Goal: Communication & Community: Answer question/provide support

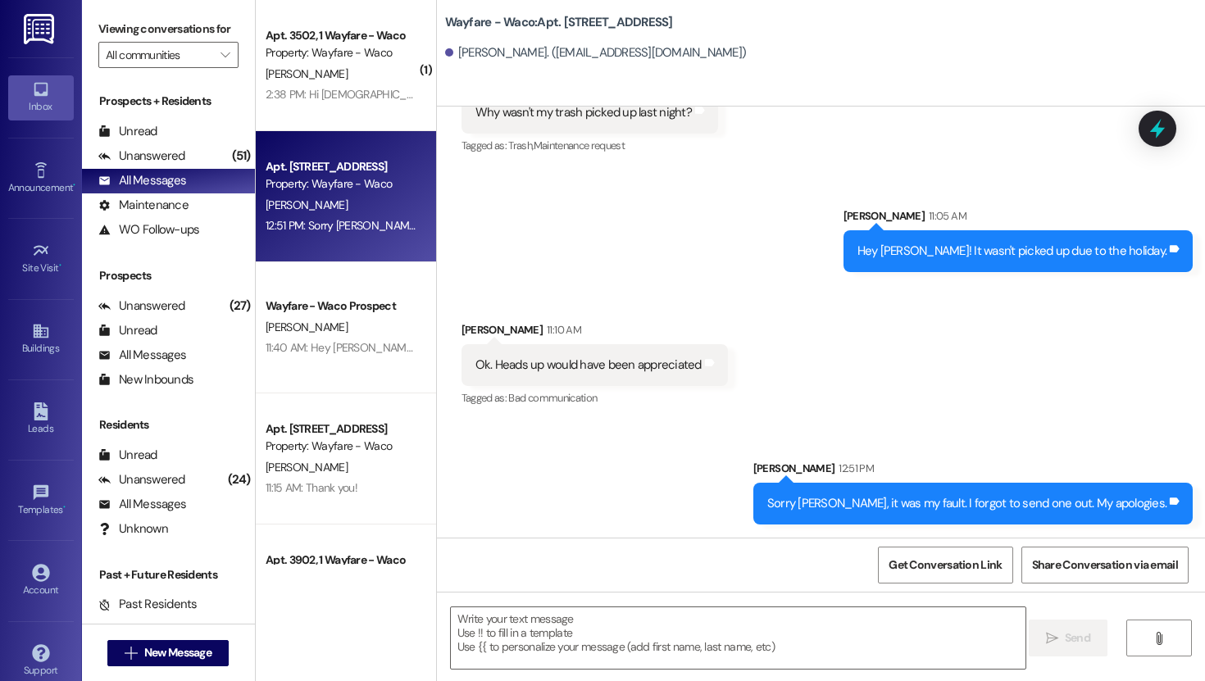
click at [357, 115] on div "Apt. 3502, 1 Wayfare - Waco Property: Wayfare - Waco [PERSON_NAME] 2:38 PM: Hi …" at bounding box center [346, 65] width 180 height 131
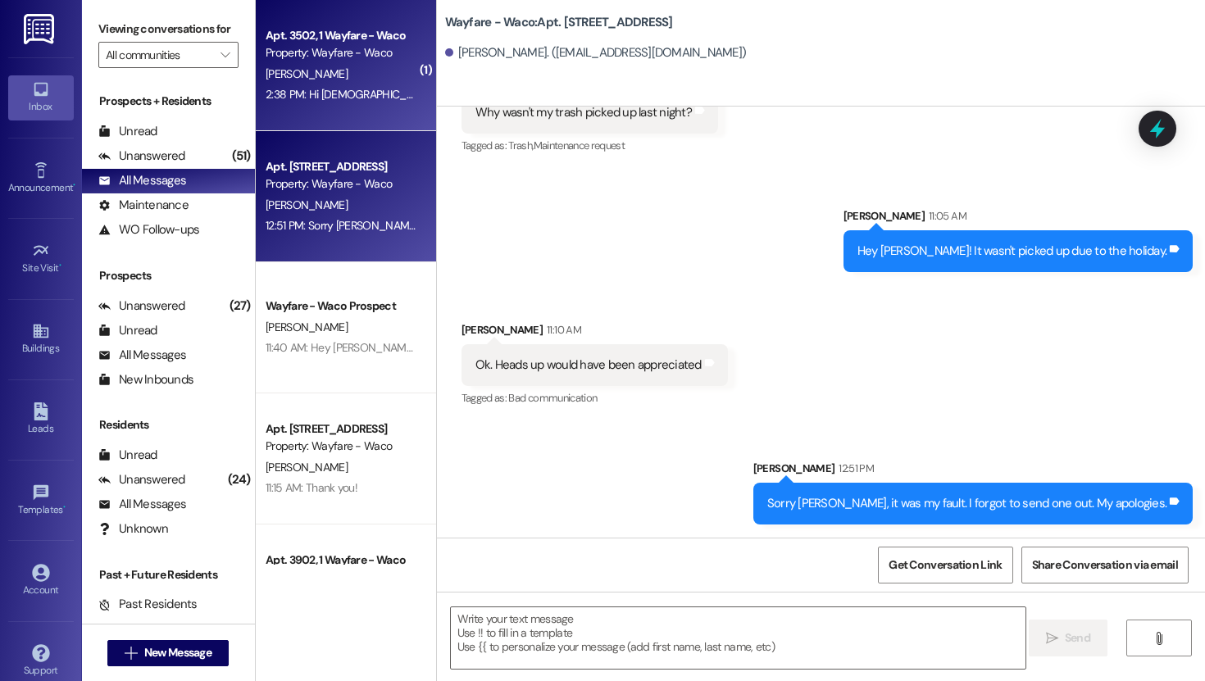
scroll to position [2598, 0]
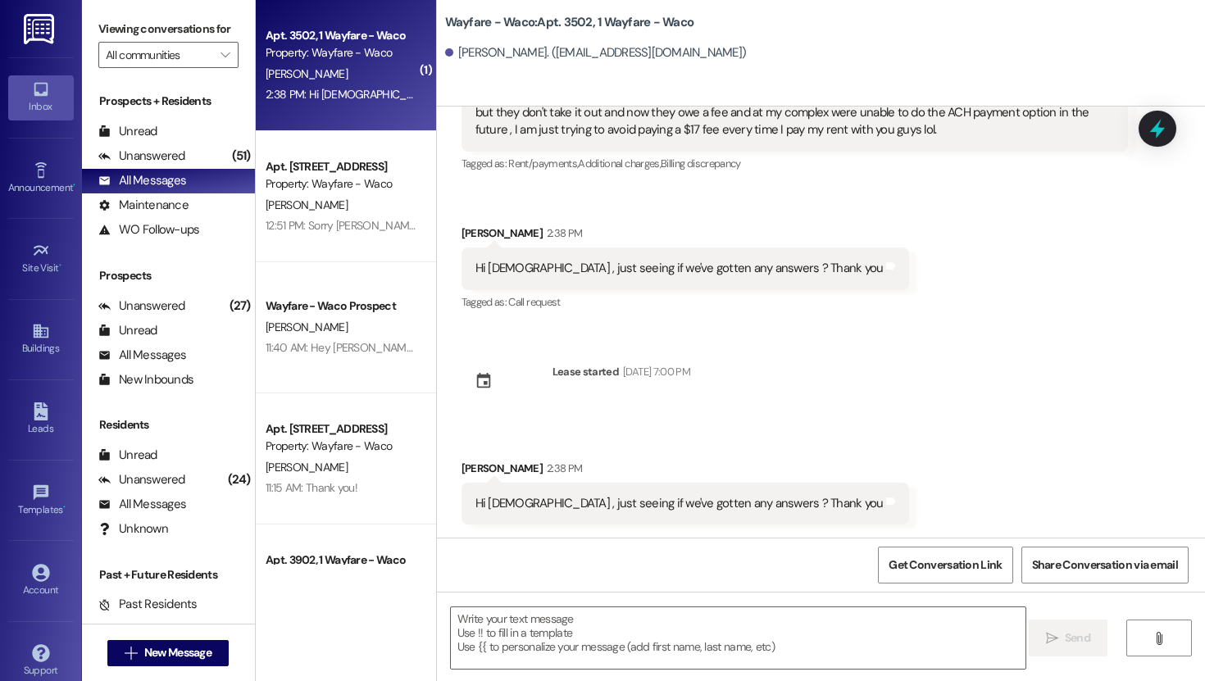
click at [824, 430] on div "Received via SMS [PERSON_NAME] 2:38 PM Hi [DEMOGRAPHIC_DATA] , just seeing if w…" at bounding box center [821, 480] width 768 height 114
click at [347, 105] on div "Apt. 3502, 1 Wayfare - Waco Property: Wayfare - Waco [PERSON_NAME] 2:38 PM: Hi …" at bounding box center [346, 65] width 180 height 131
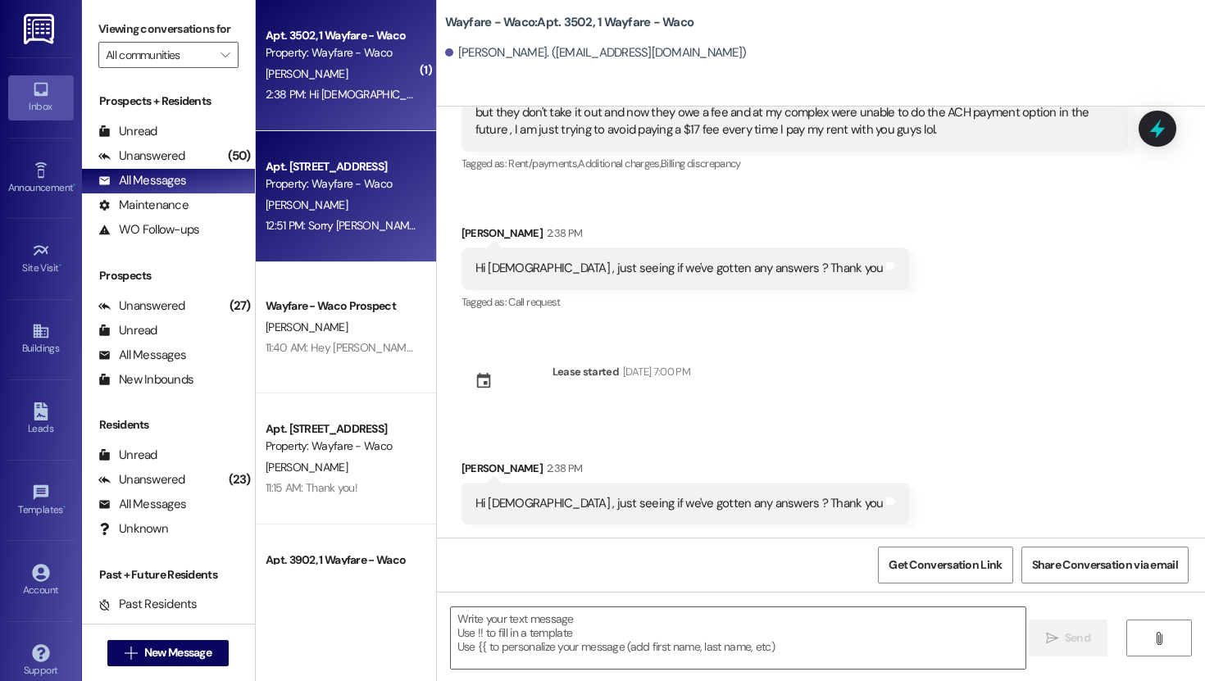
click at [338, 216] on div "12:51 PM: Sorry [PERSON_NAME], it was my fault. I forgot to send one out. My ap…" at bounding box center [341, 226] width 155 height 20
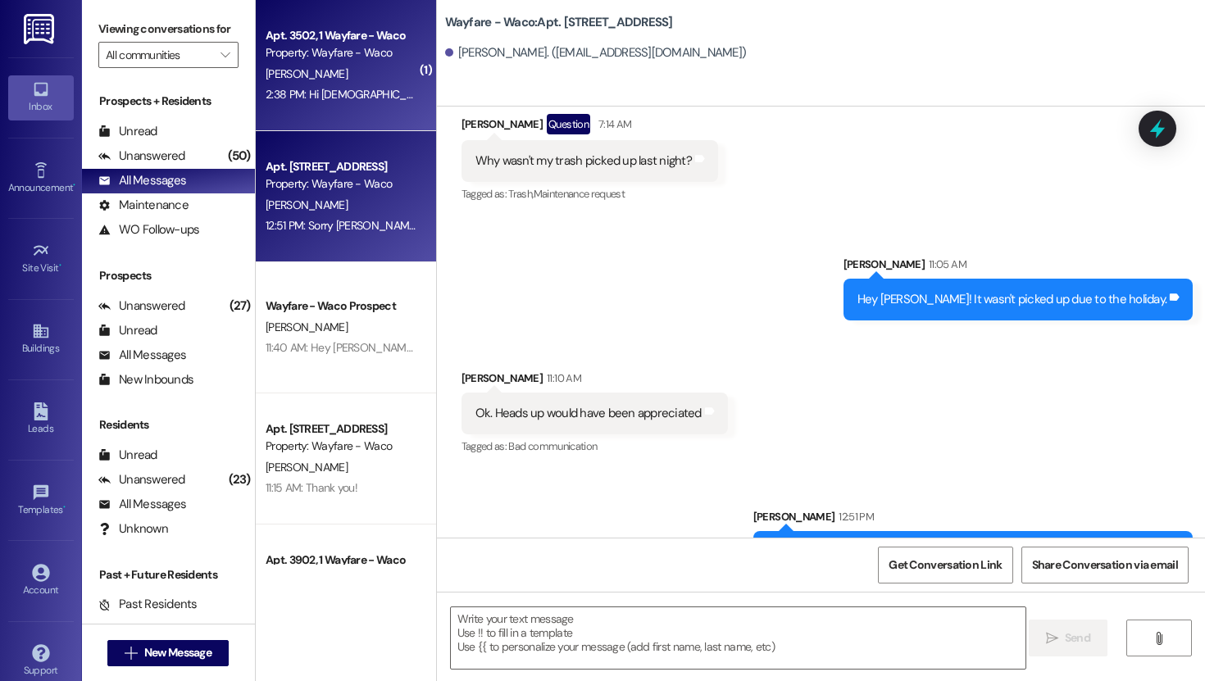
click at [338, 58] on div "Property: Wayfare - Waco" at bounding box center [341, 52] width 152 height 17
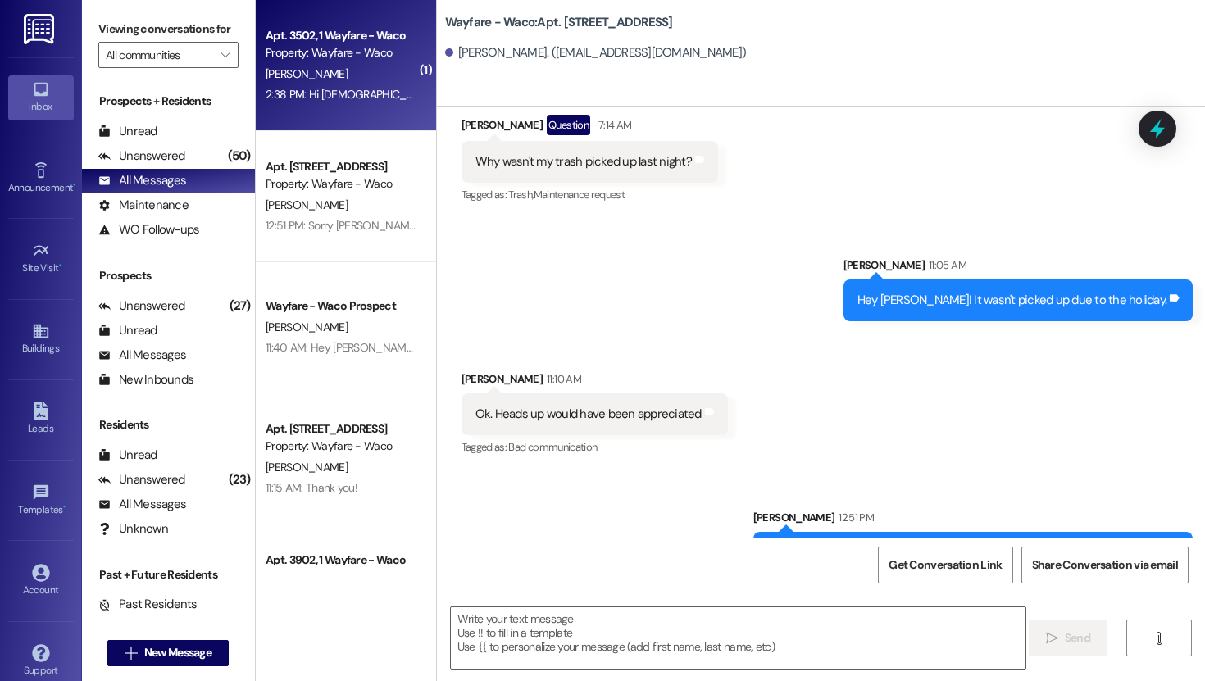
scroll to position [2484, 0]
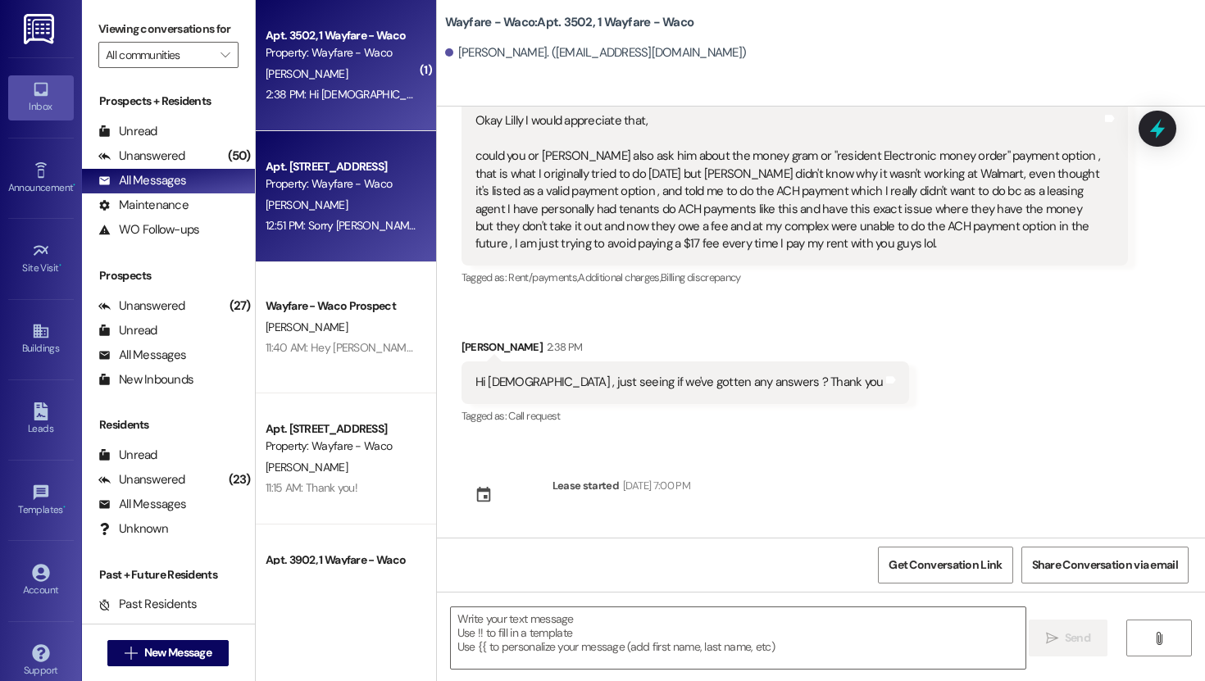
click at [335, 173] on div "Apt. [STREET_ADDRESS]" at bounding box center [341, 166] width 152 height 17
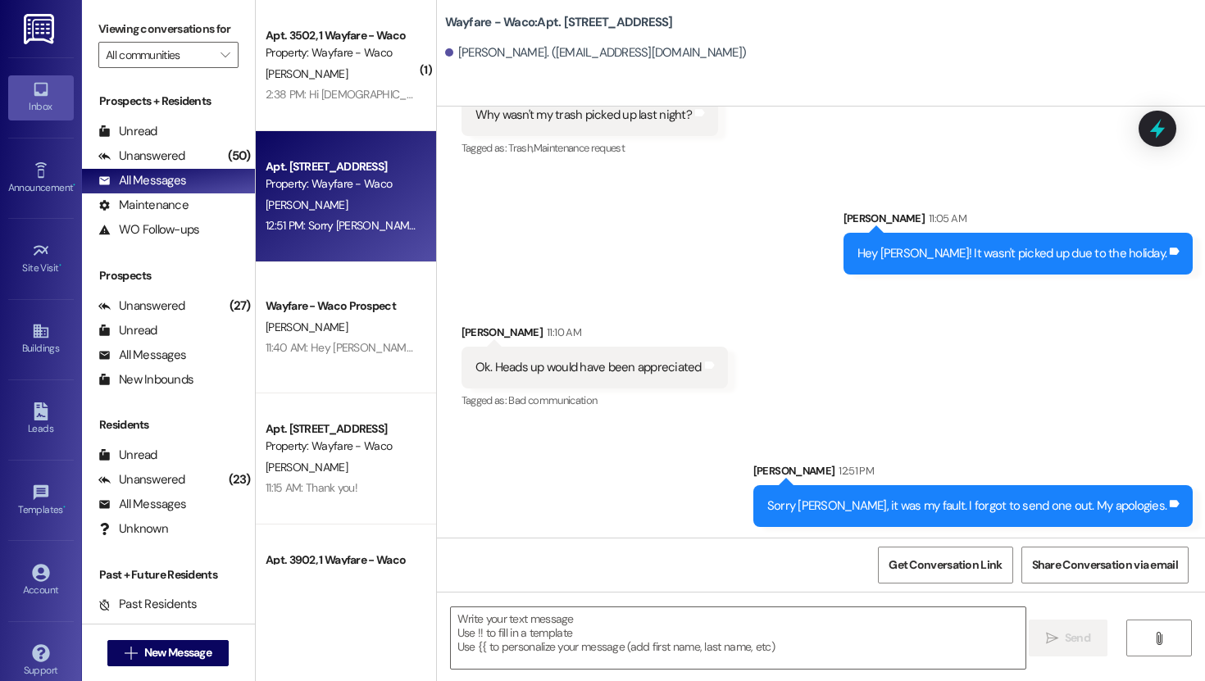
click at [334, 261] on div "Apt. 1104, 1 Wayfare - Waco Property: Wayfare - Waco [PERSON_NAME] 12:51 PM: So…" at bounding box center [346, 196] width 180 height 131
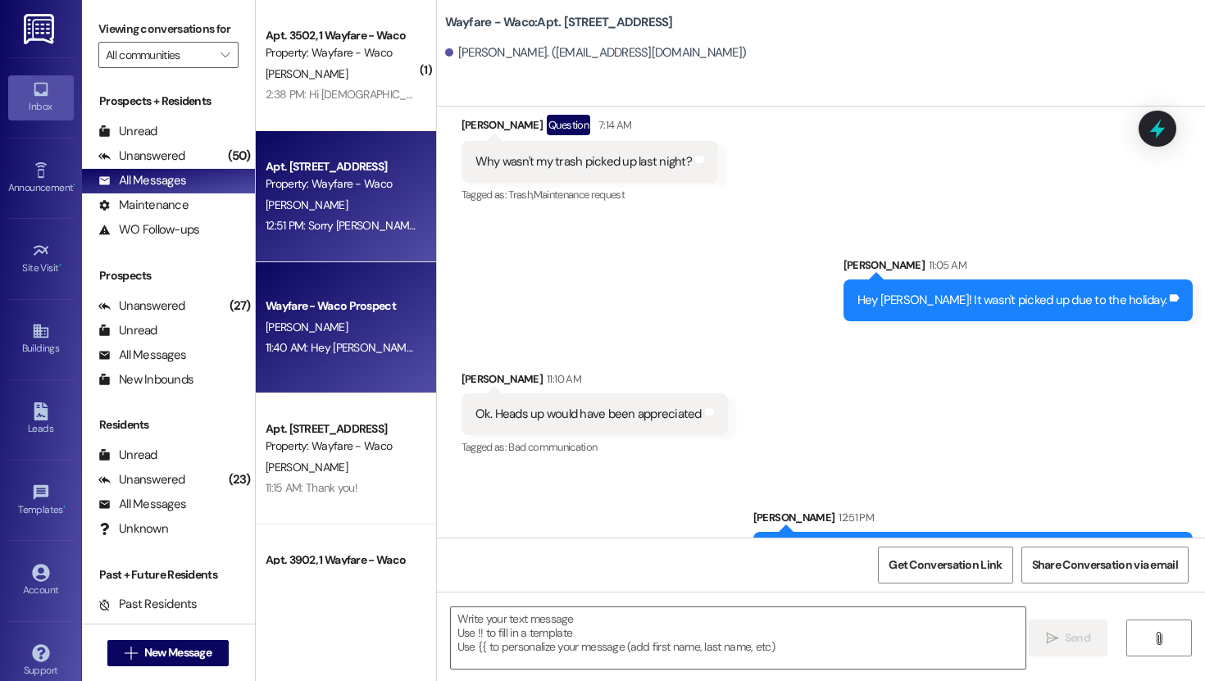
click at [334, 297] on div "Wayfare - Waco Prospect" at bounding box center [341, 305] width 152 height 17
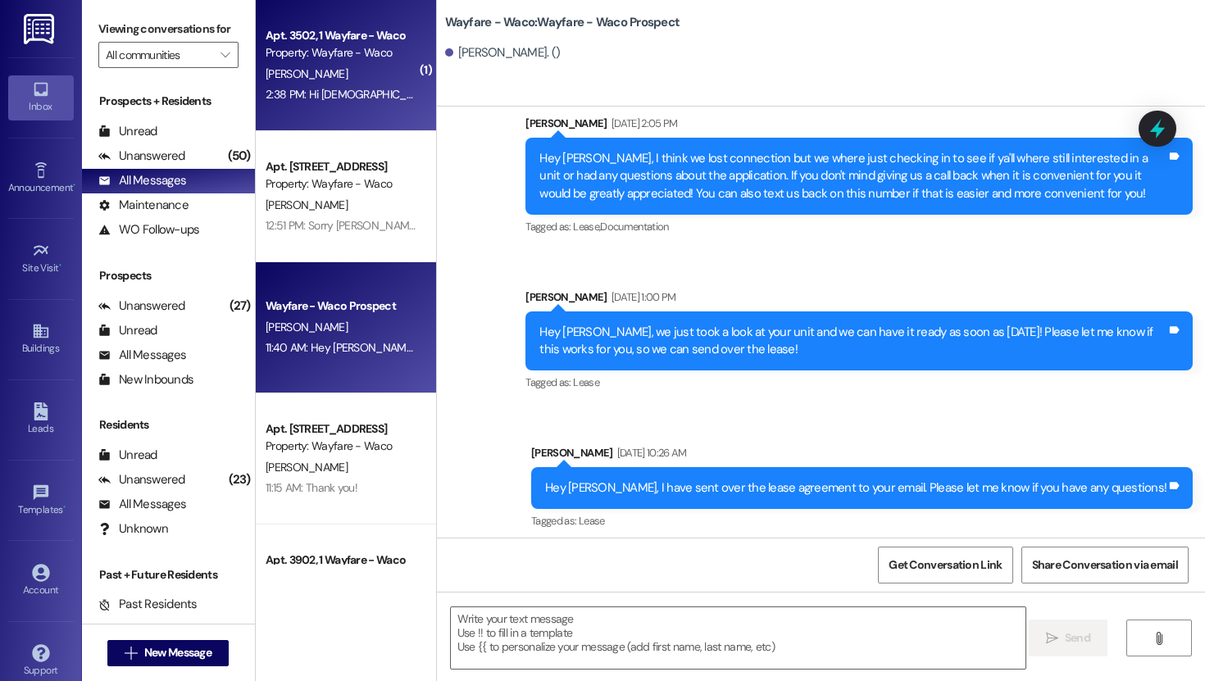
click at [331, 85] on div "2:38 PM: Hi [DEMOGRAPHIC_DATA] , just seeing if we've gotten any answers ? Than…" at bounding box center [341, 94] width 155 height 20
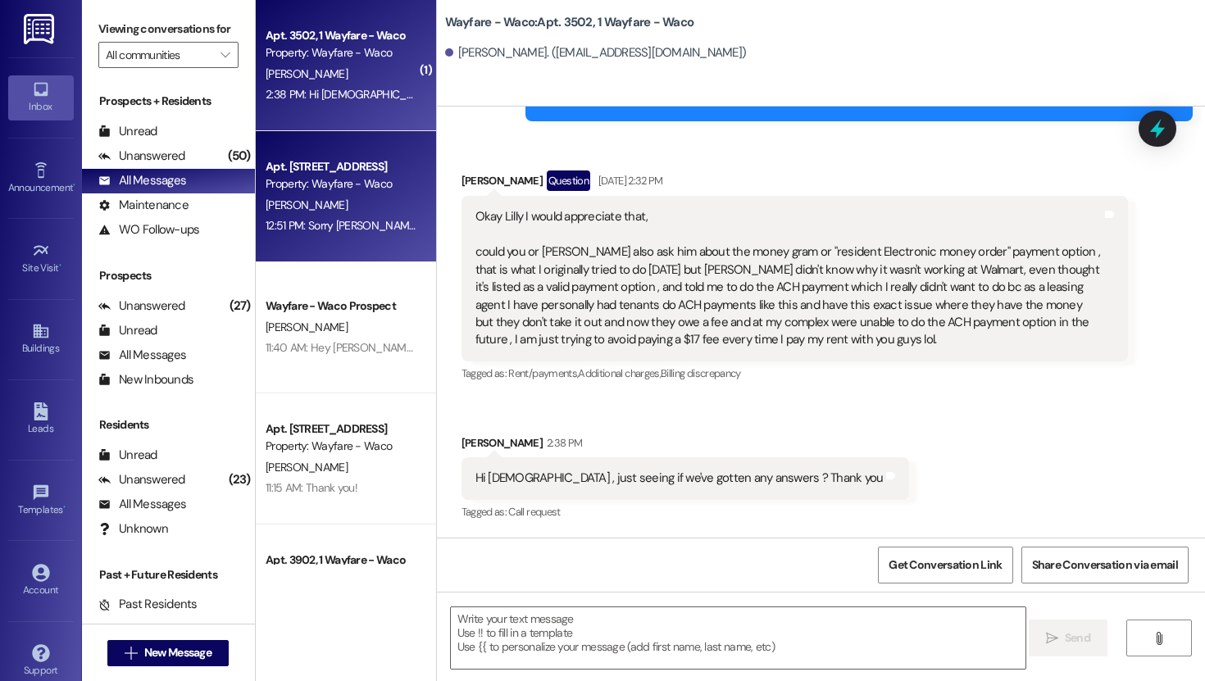
click at [331, 214] on div "[PERSON_NAME]" at bounding box center [341, 205] width 155 height 20
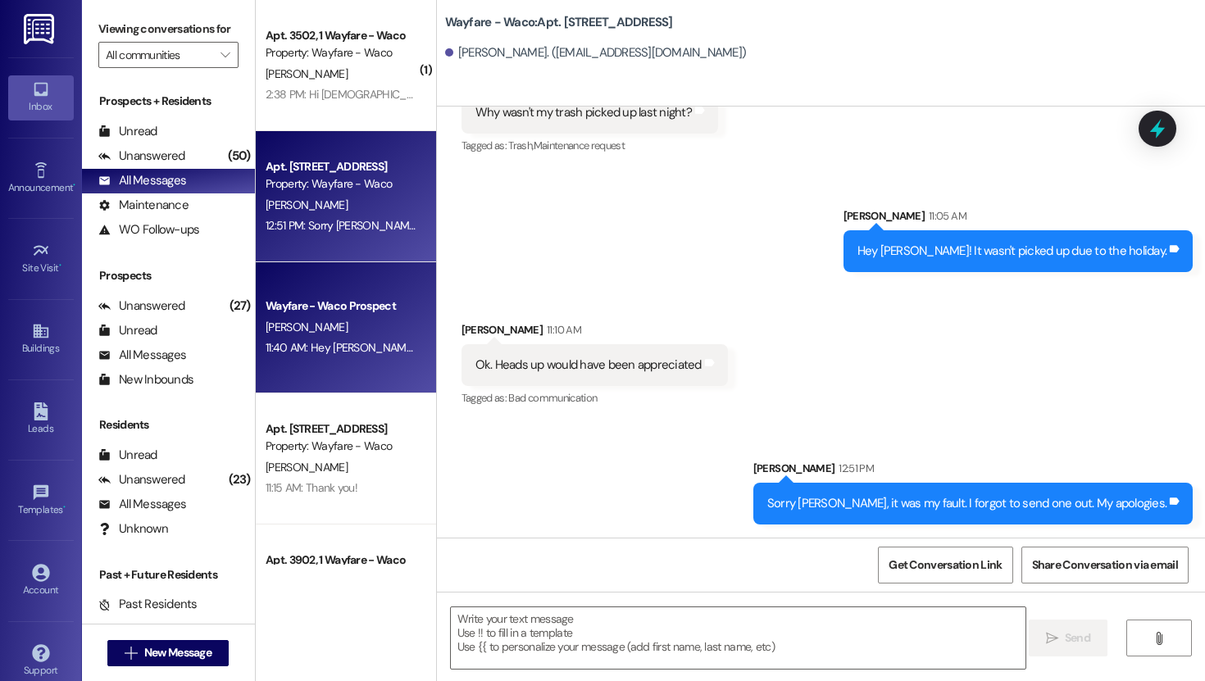
click at [331, 300] on div "Wayfare - Waco Prospect" at bounding box center [341, 305] width 152 height 17
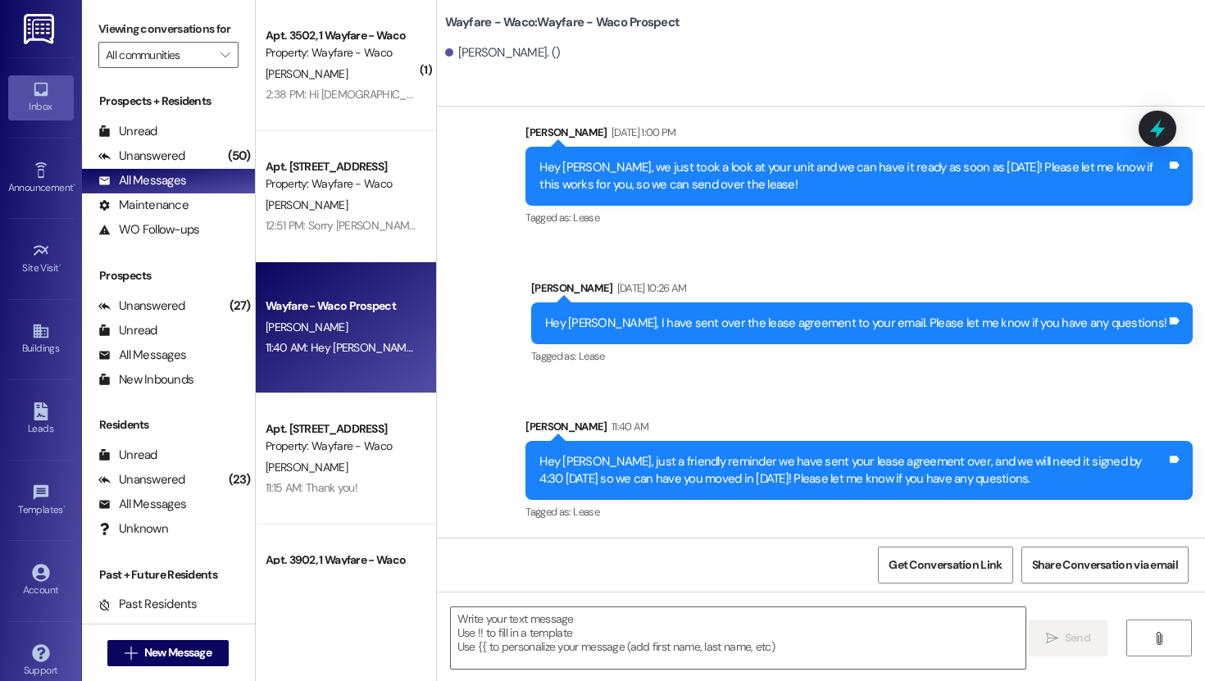
scroll to position [1268, 0]
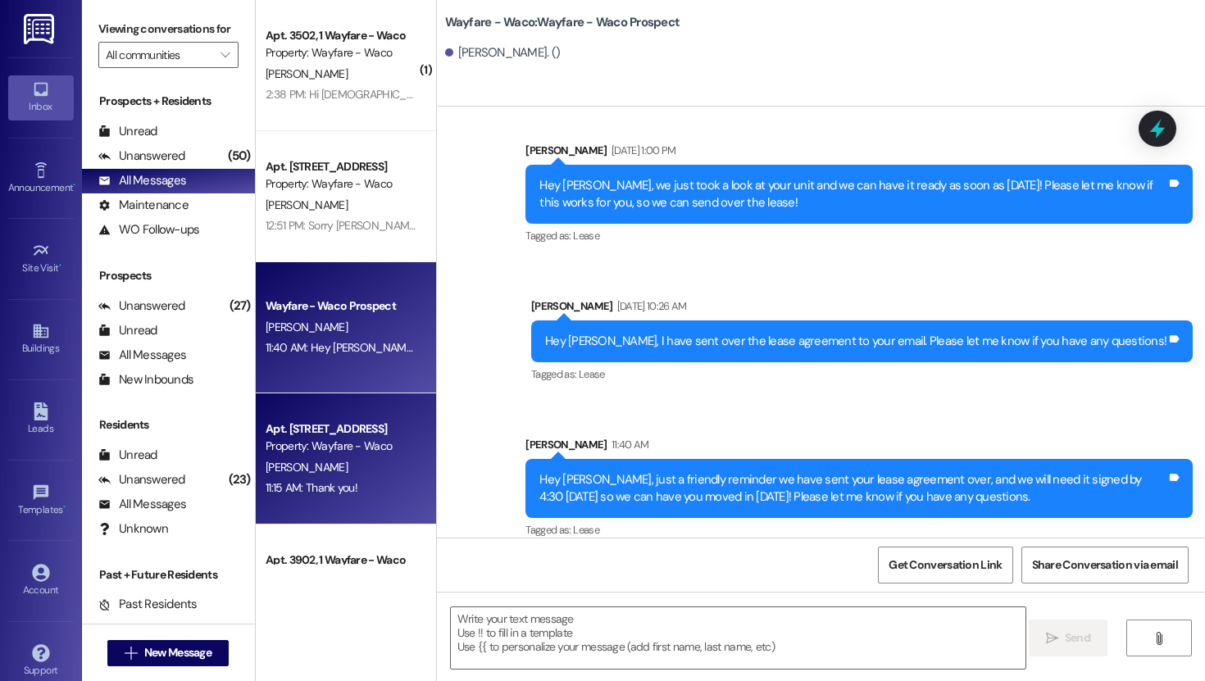
click at [326, 453] on div "Property: Wayfare - Waco" at bounding box center [341, 446] width 152 height 17
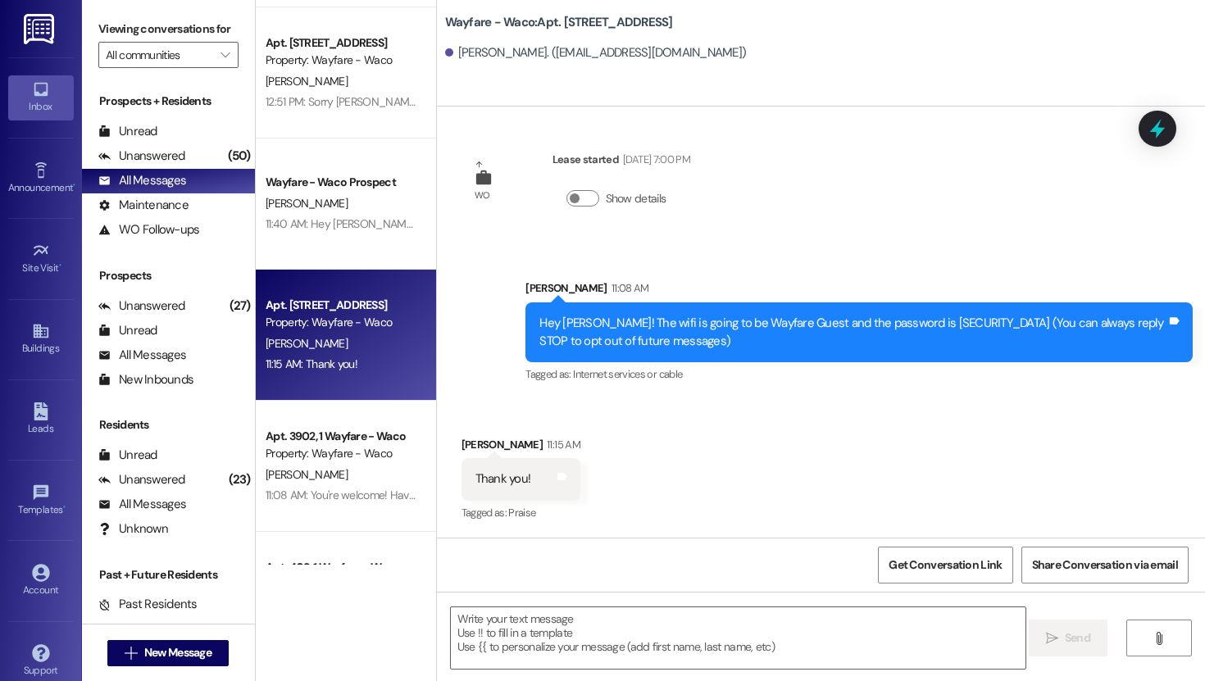
scroll to position [211, 0]
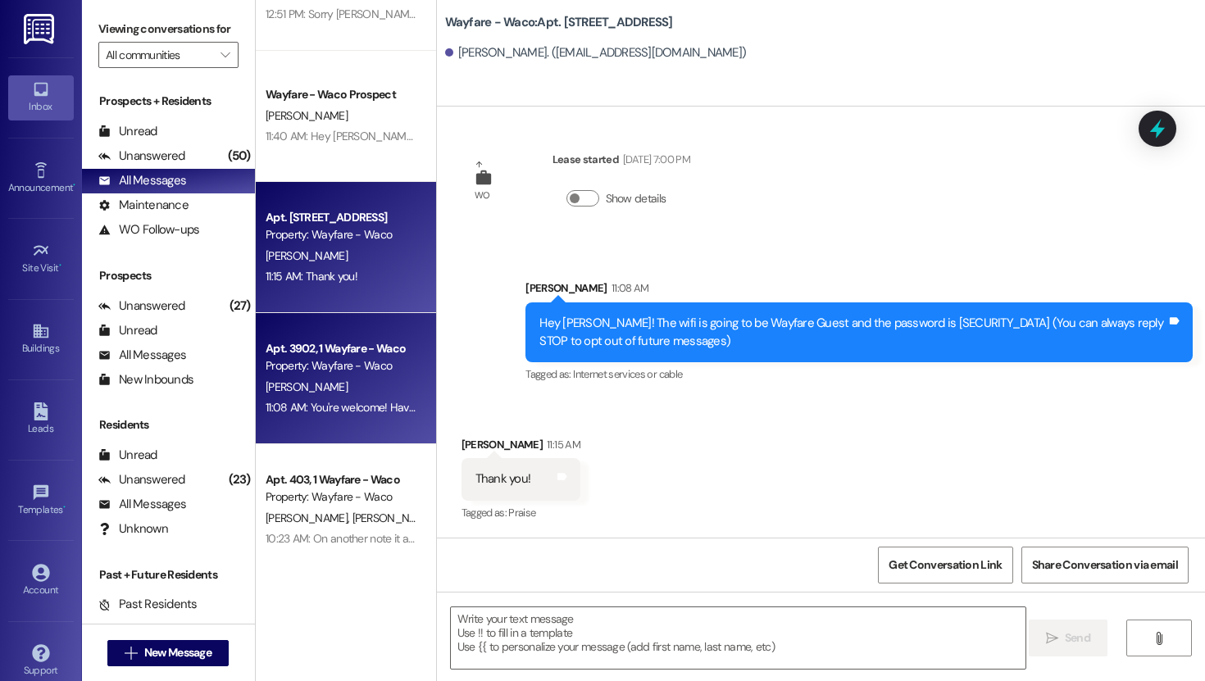
click at [333, 383] on div "[PERSON_NAME]" at bounding box center [341, 387] width 155 height 20
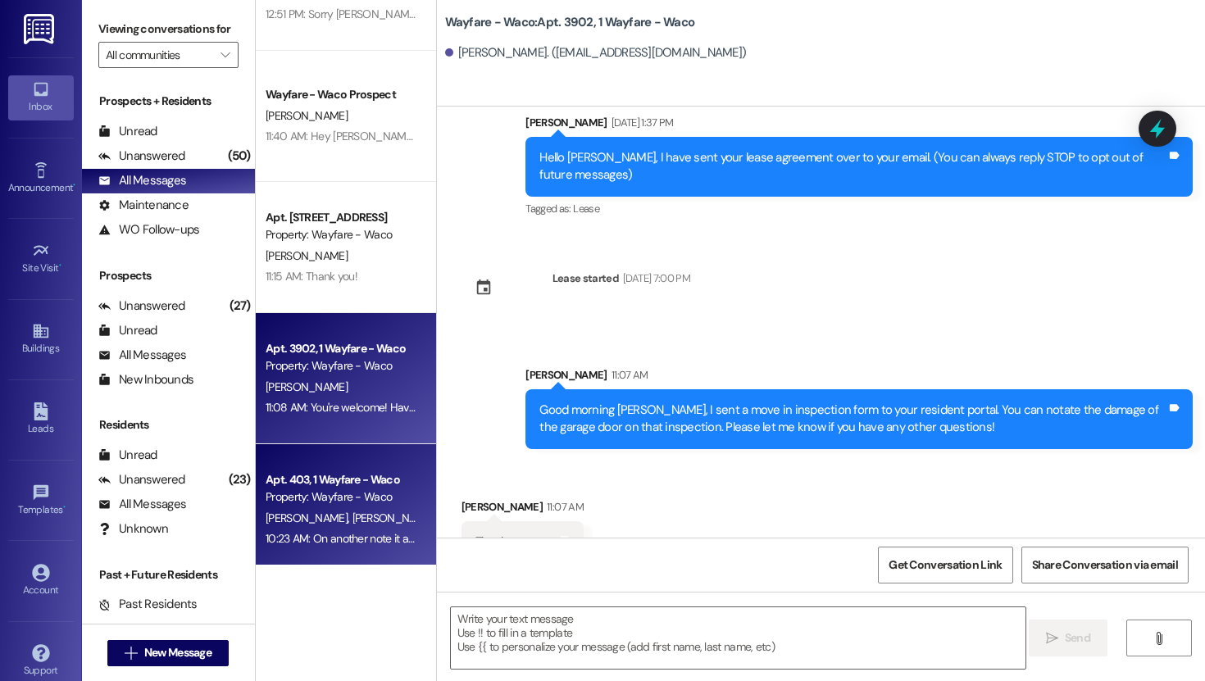
scroll to position [104, 0]
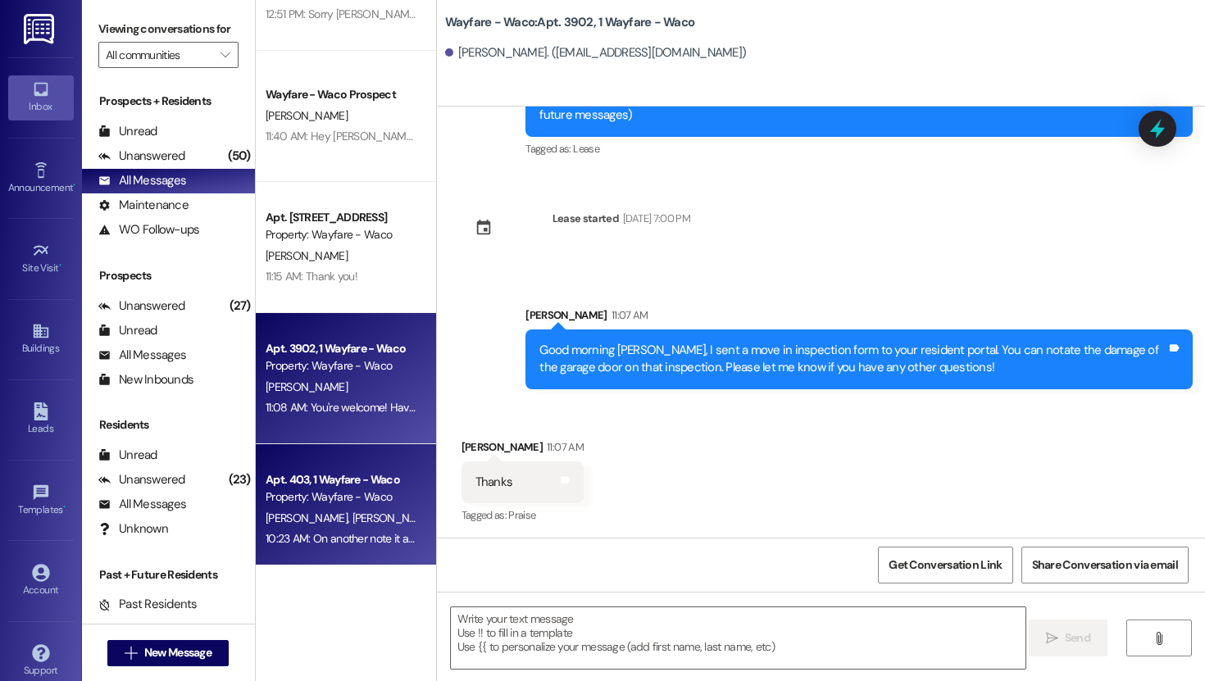
click at [332, 492] on div "Property: Wayfare - Waco" at bounding box center [341, 496] width 152 height 17
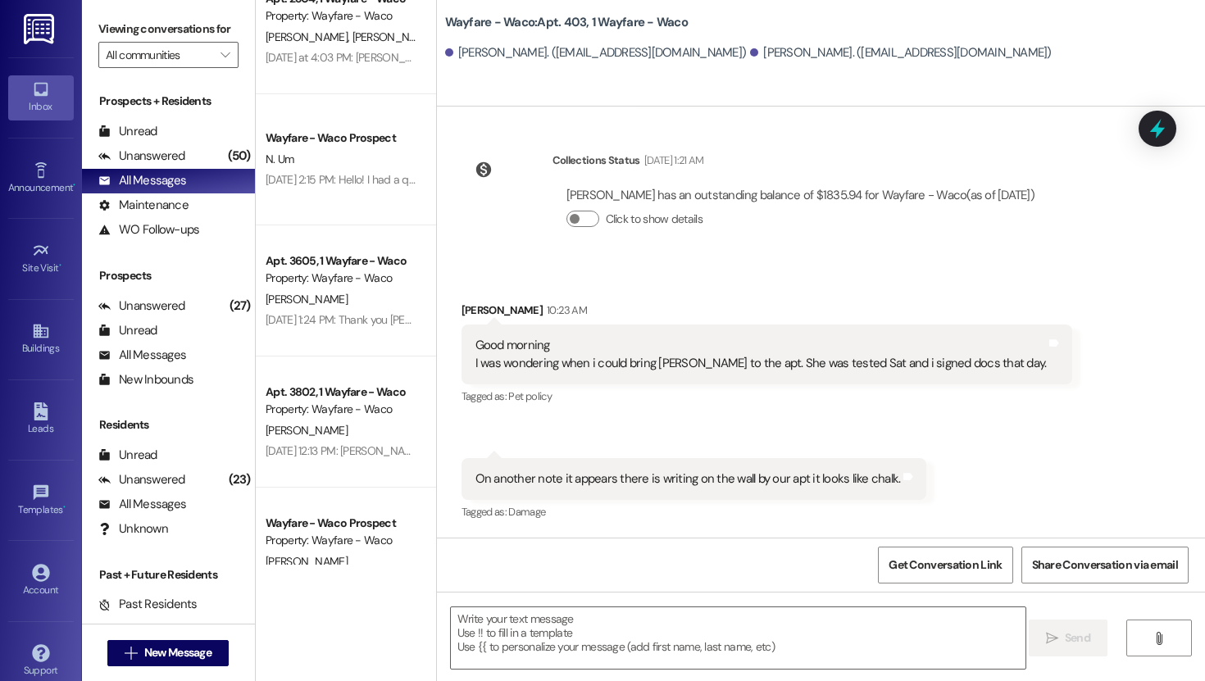
scroll to position [960, 0]
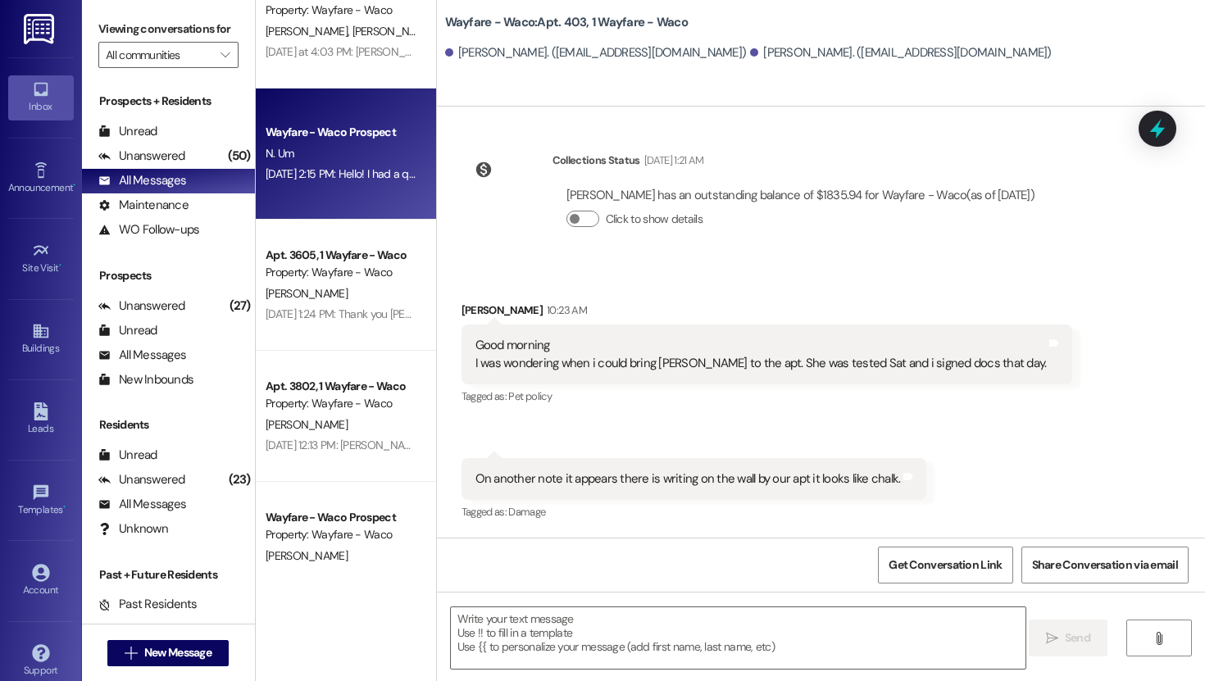
click at [329, 106] on div "Wayfare - Waco Prospect N. Um [DATE] 2:15 PM: Hello! I had a quick question, do…" at bounding box center [346, 153] width 180 height 131
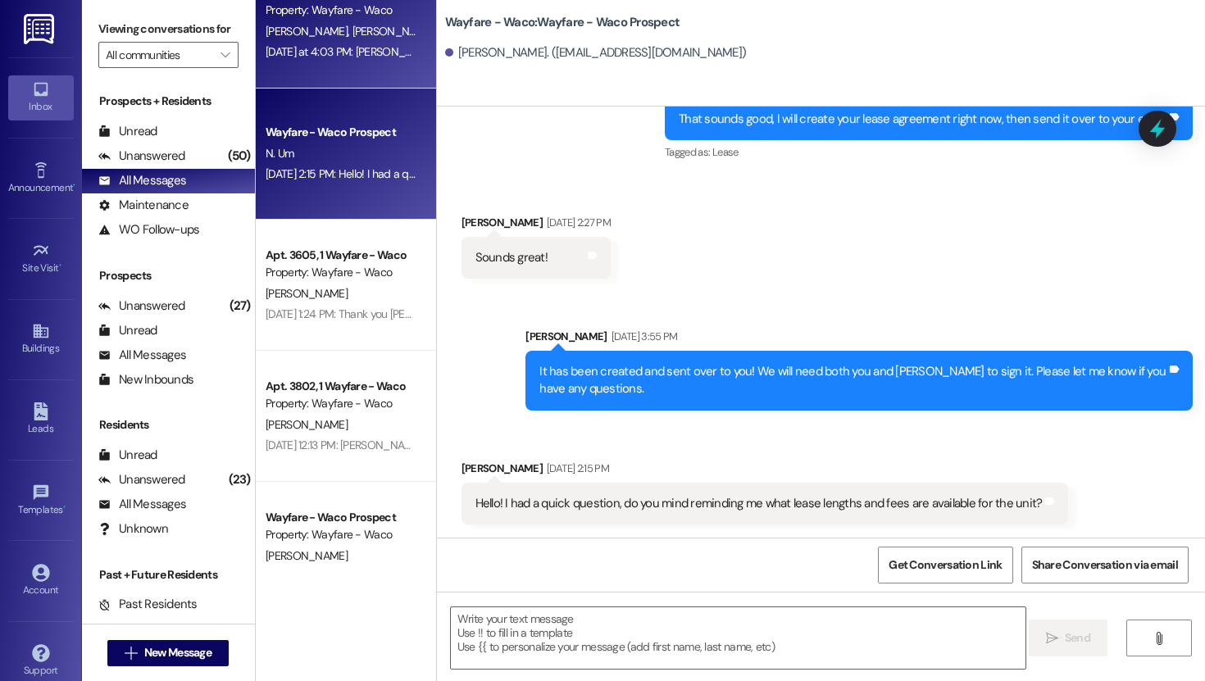
click at [320, 45] on div "[DATE] at 4:03 PM: [PERSON_NAME], We are currently working with USAA to obtain …" at bounding box center [811, 51] width 1092 height 15
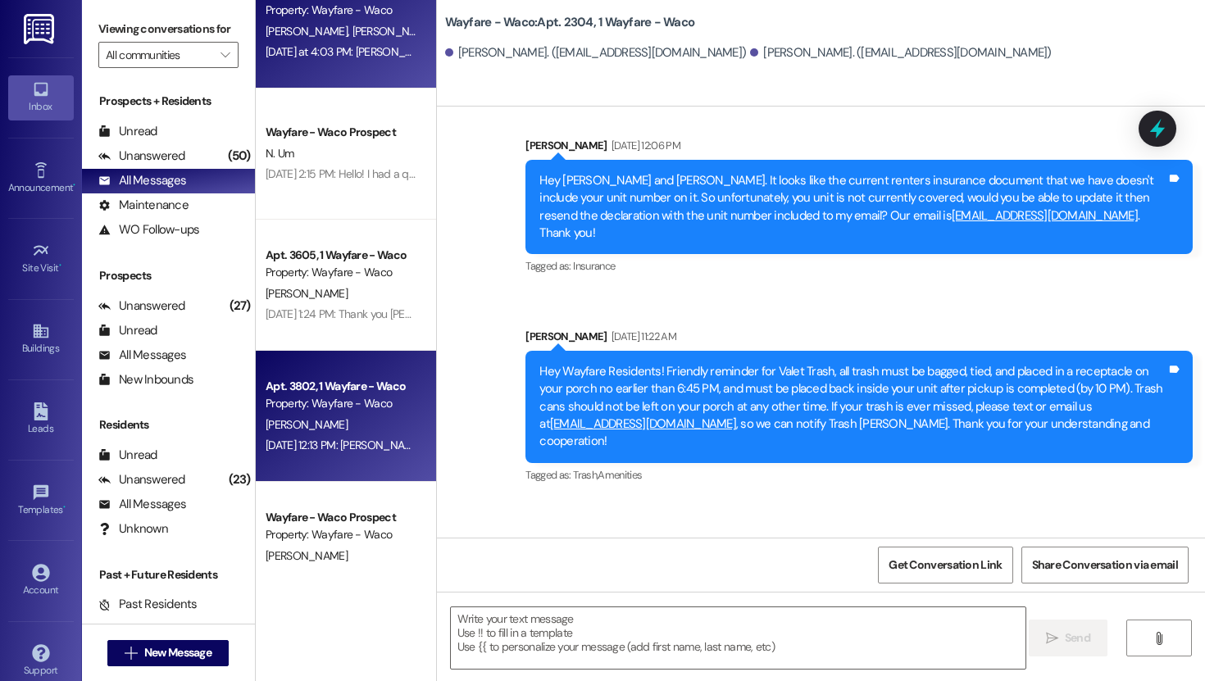
click at [329, 372] on div "Apt. 3802, 1 Wayfare - Waco Property: Wayfare - Waco [PERSON_NAME] [DATE] 12:13…" at bounding box center [346, 416] width 180 height 131
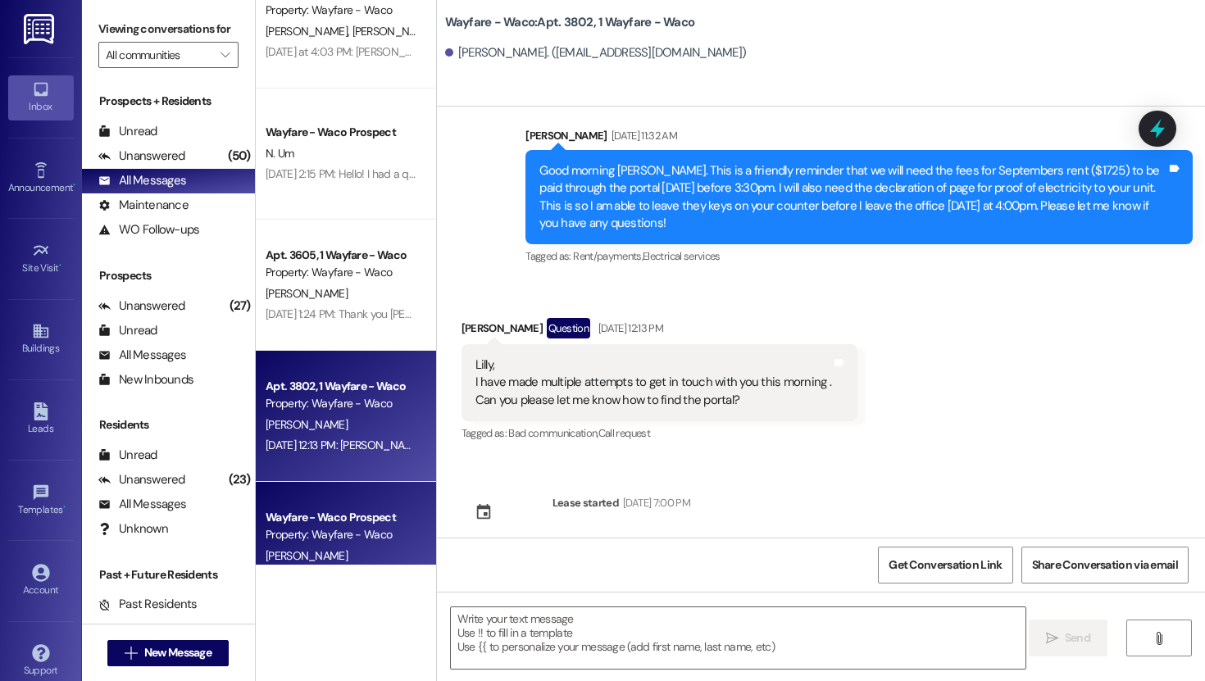
click at [321, 500] on div "Wayfare - Waco Prospect Property: Wayfare - Waco [PERSON_NAME] [DATE] 11:31 AM:…" at bounding box center [346, 547] width 180 height 131
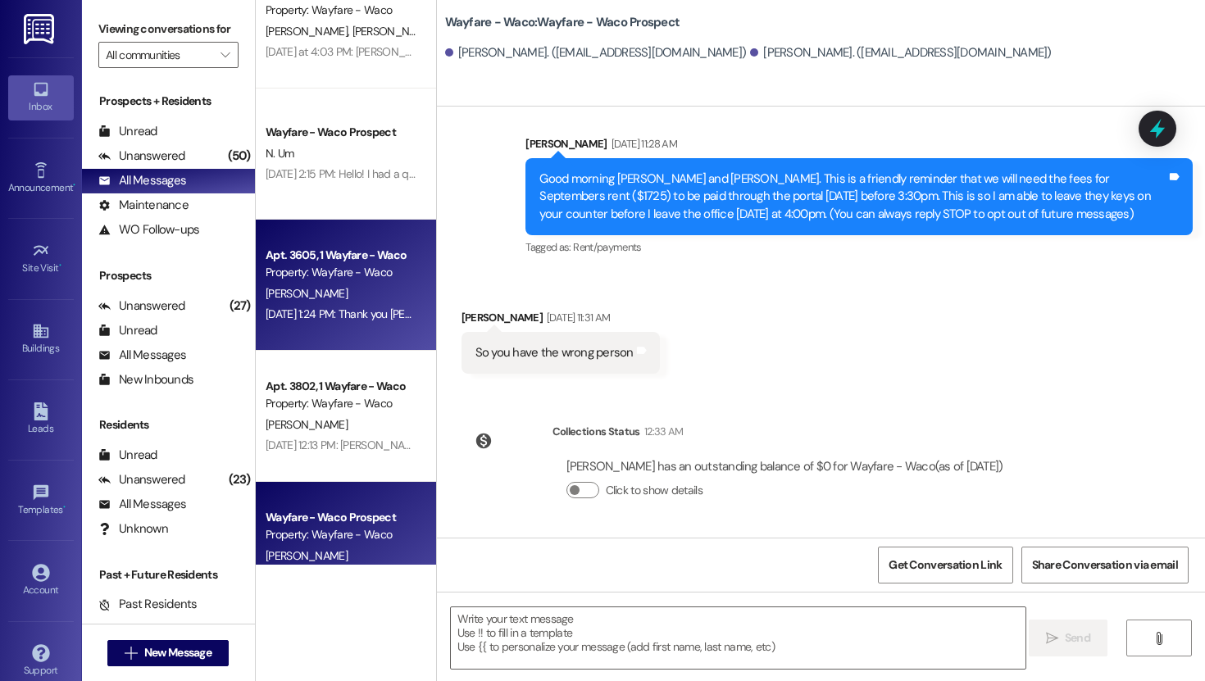
scroll to position [21, 0]
click at [311, 256] on div "Apt. 3605, 1 Wayfare - Waco" at bounding box center [341, 255] width 152 height 17
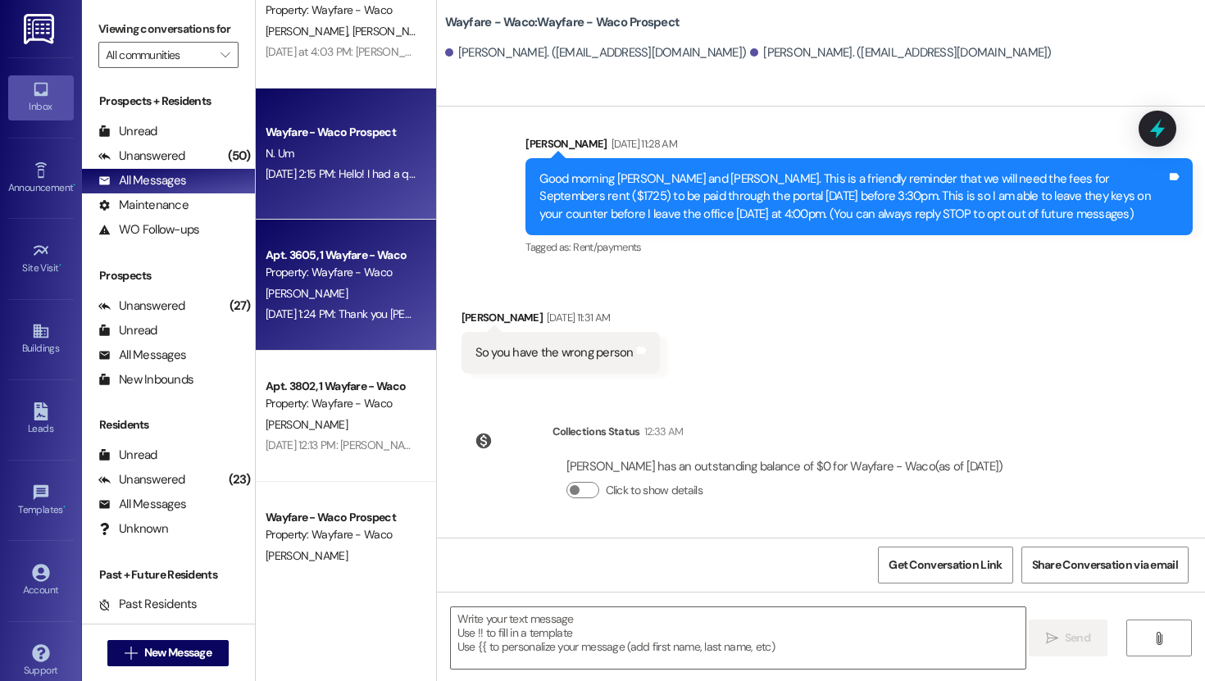
scroll to position [0, 0]
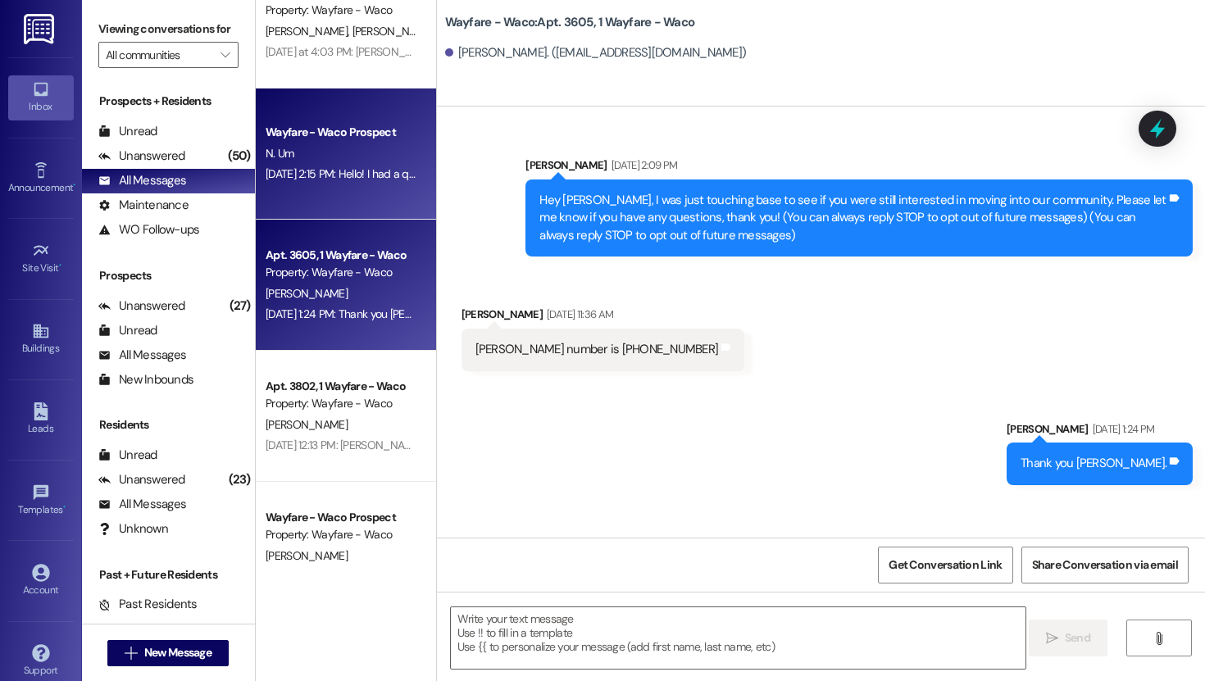
click at [314, 185] on div "Wayfare - Waco Prospect N. Um [DATE] 2:15 PM: Hello! I had a quick question, do…" at bounding box center [346, 153] width 180 height 131
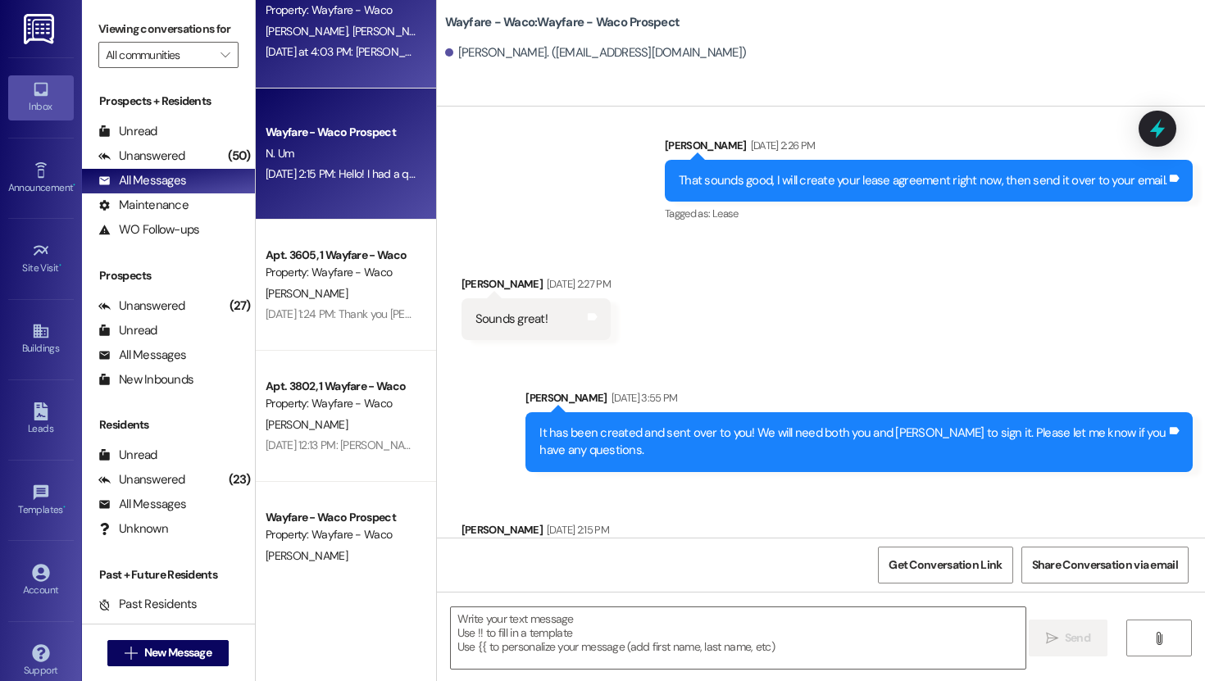
click at [325, 47] on div "[DATE] at 4:03 PM: [PERSON_NAME], We are currently working with USAA to obtain …" at bounding box center [811, 51] width 1092 height 15
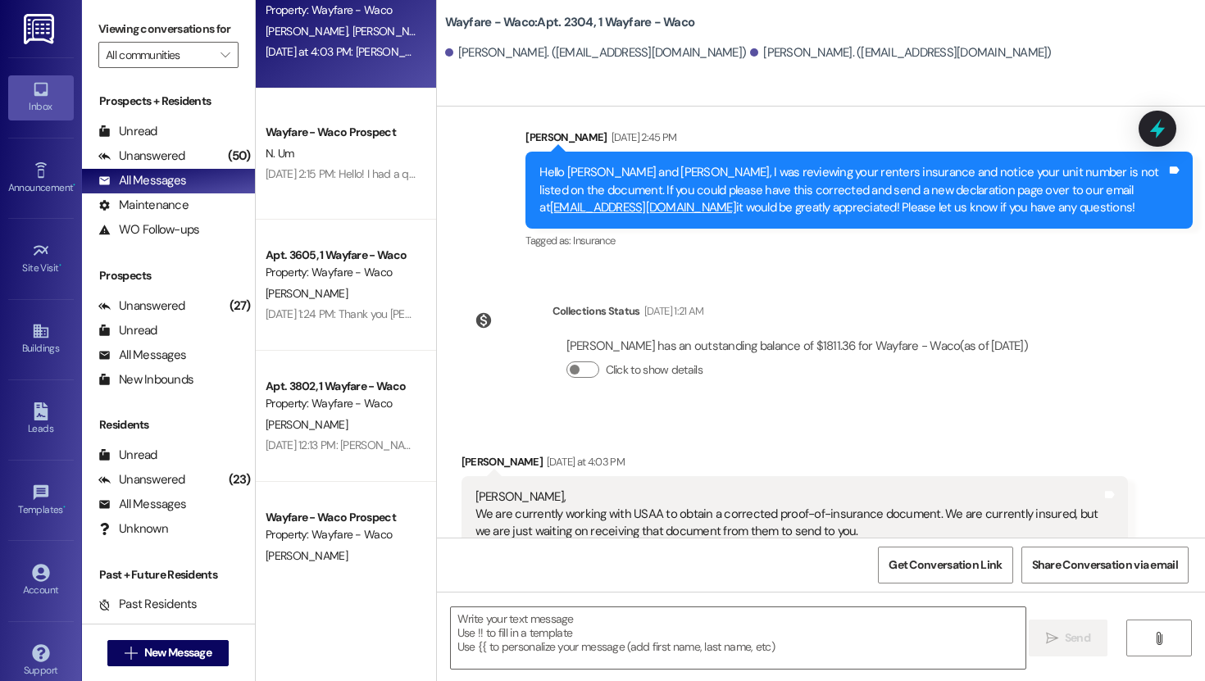
scroll to position [3809, 0]
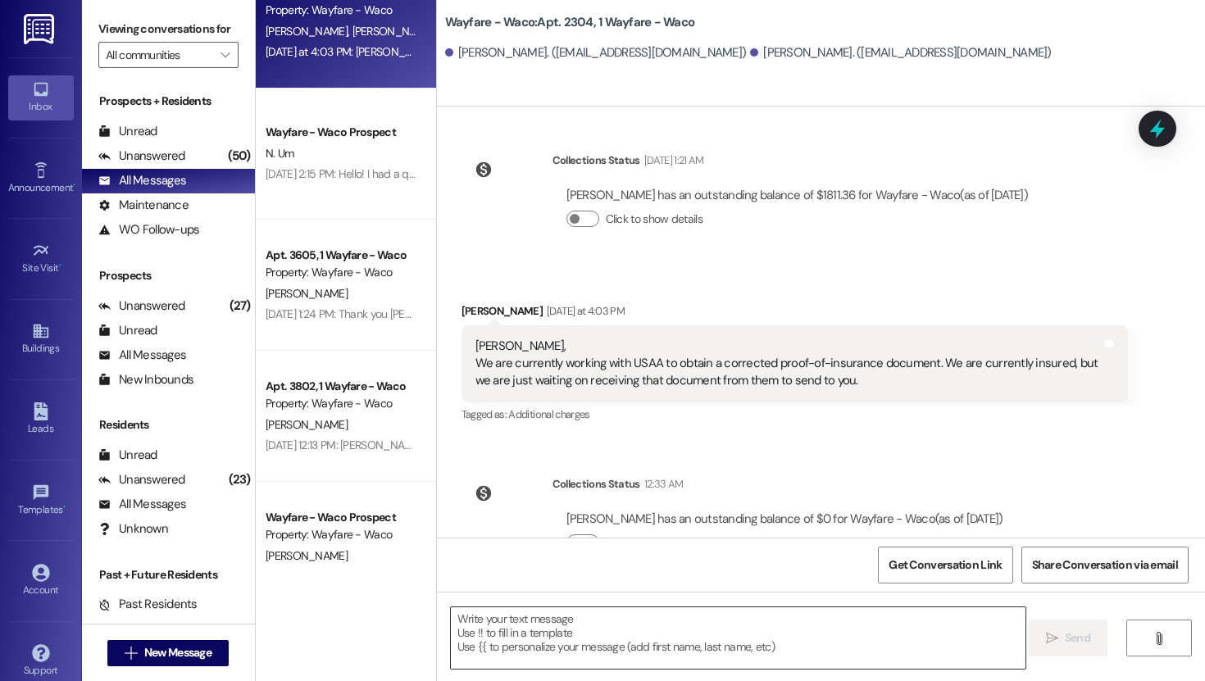
click at [648, 646] on textarea at bounding box center [738, 637] width 574 height 61
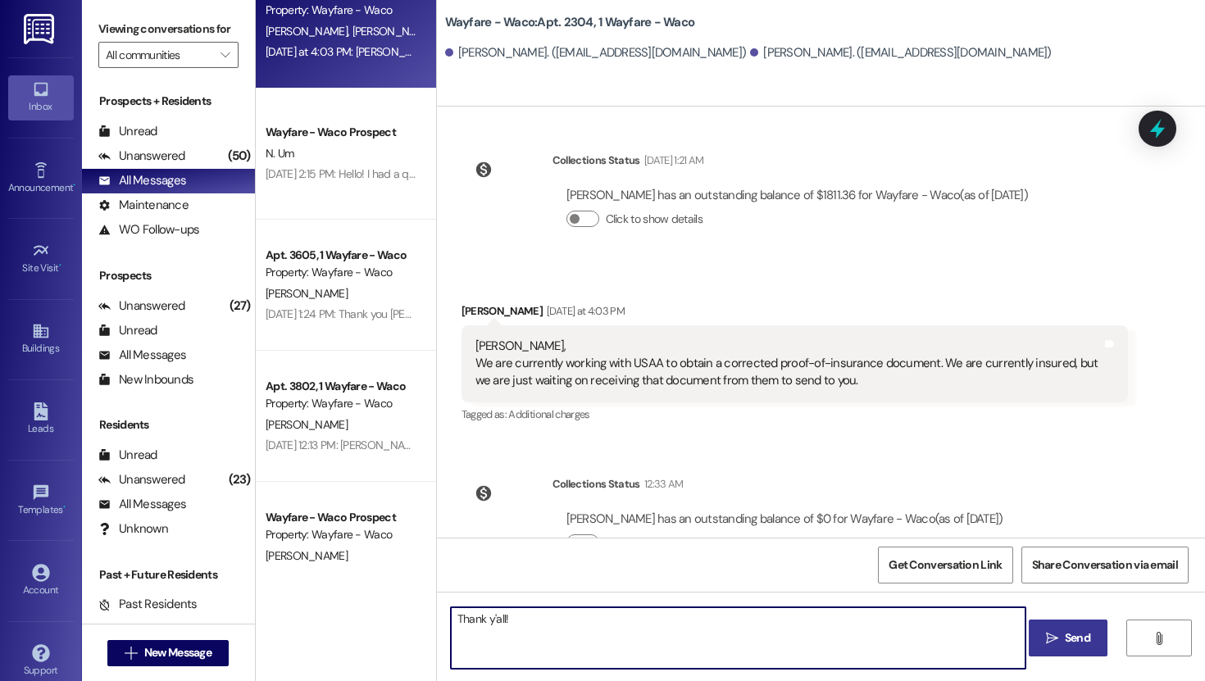
type textarea "Thank y'all!"
click at [1058, 645] on span " Send" at bounding box center [1068, 637] width 52 height 17
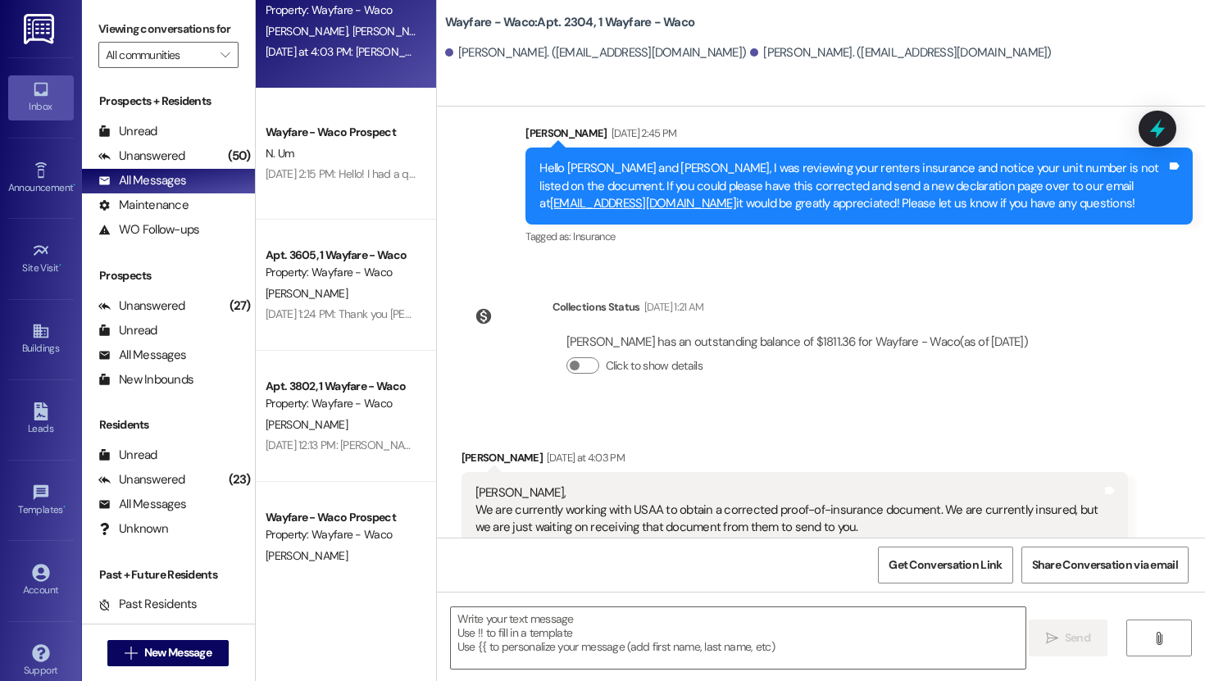
scroll to position [3659, 0]
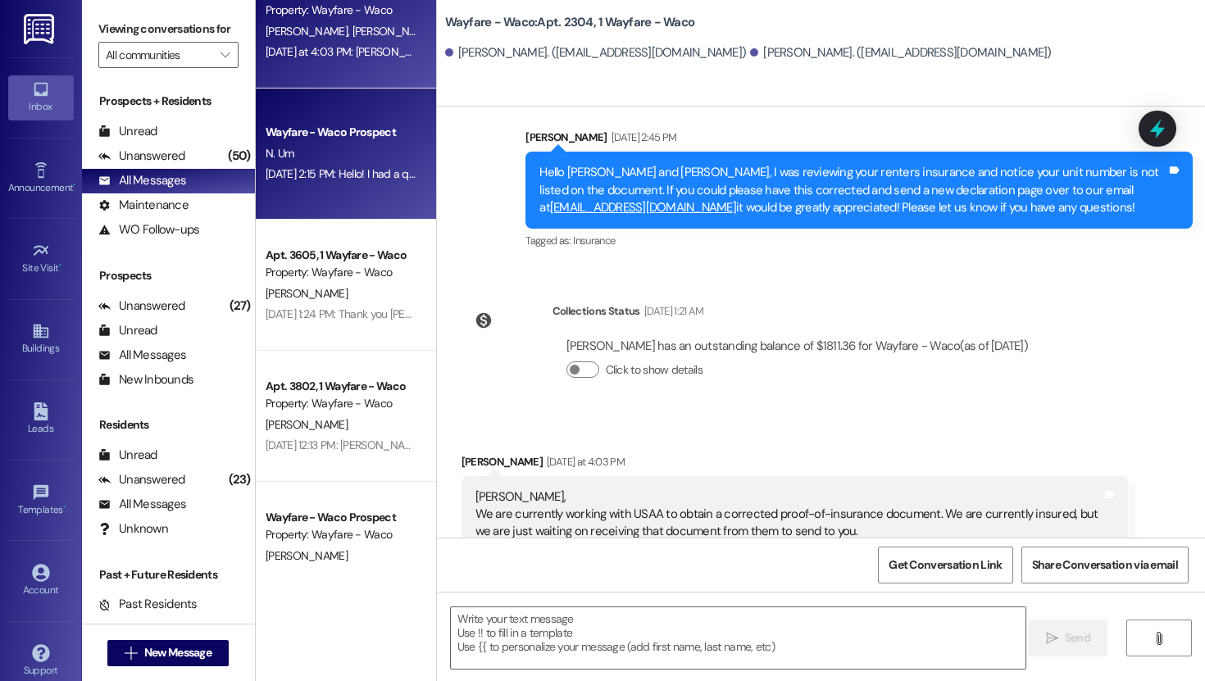
click at [291, 134] on div "Wayfare - Waco Prospect" at bounding box center [341, 132] width 152 height 17
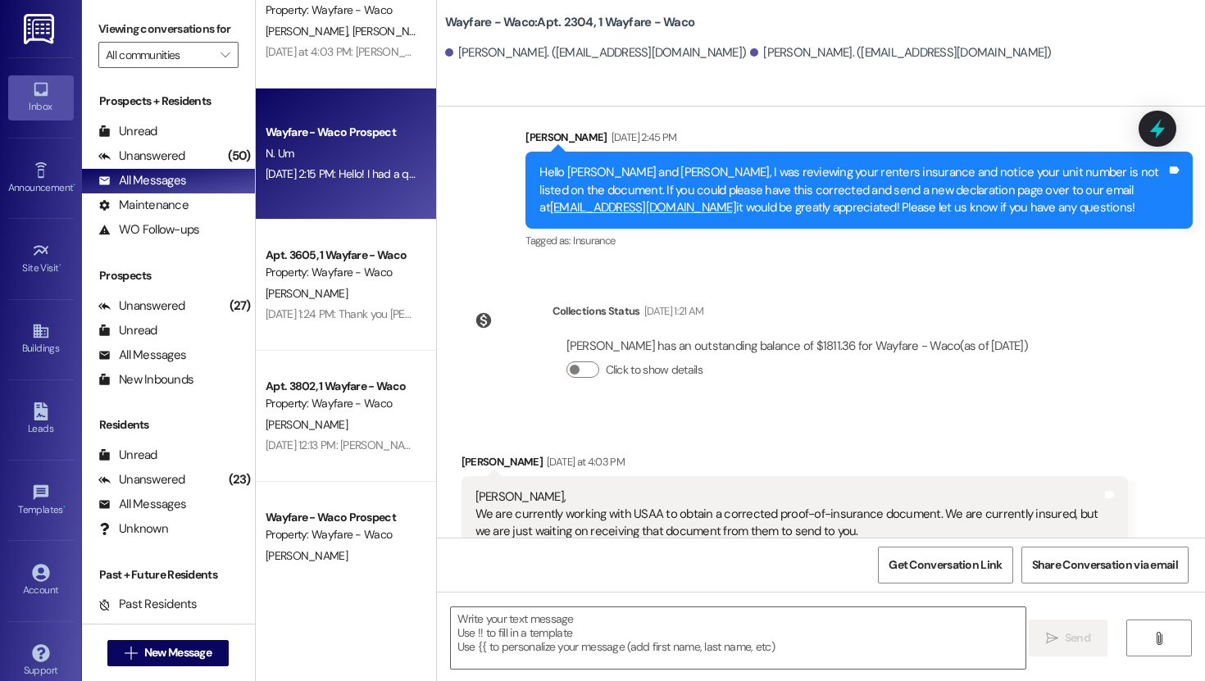
scroll to position [369, 0]
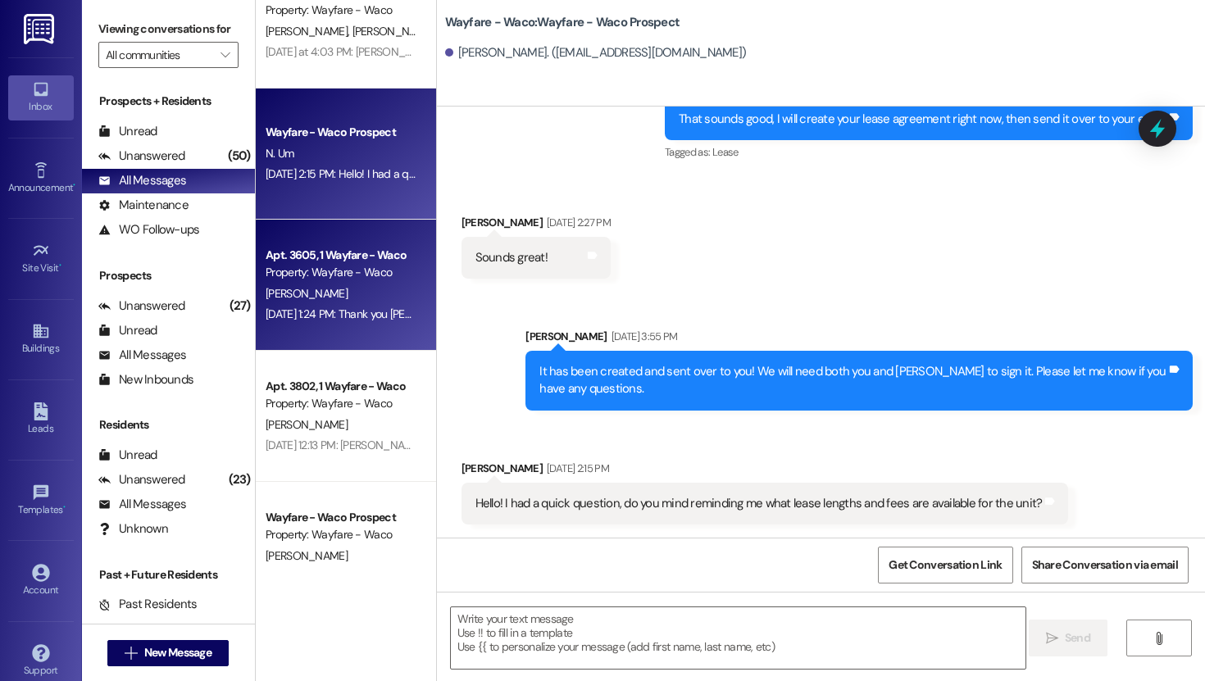
click at [307, 288] on div "[PERSON_NAME]" at bounding box center [341, 294] width 155 height 20
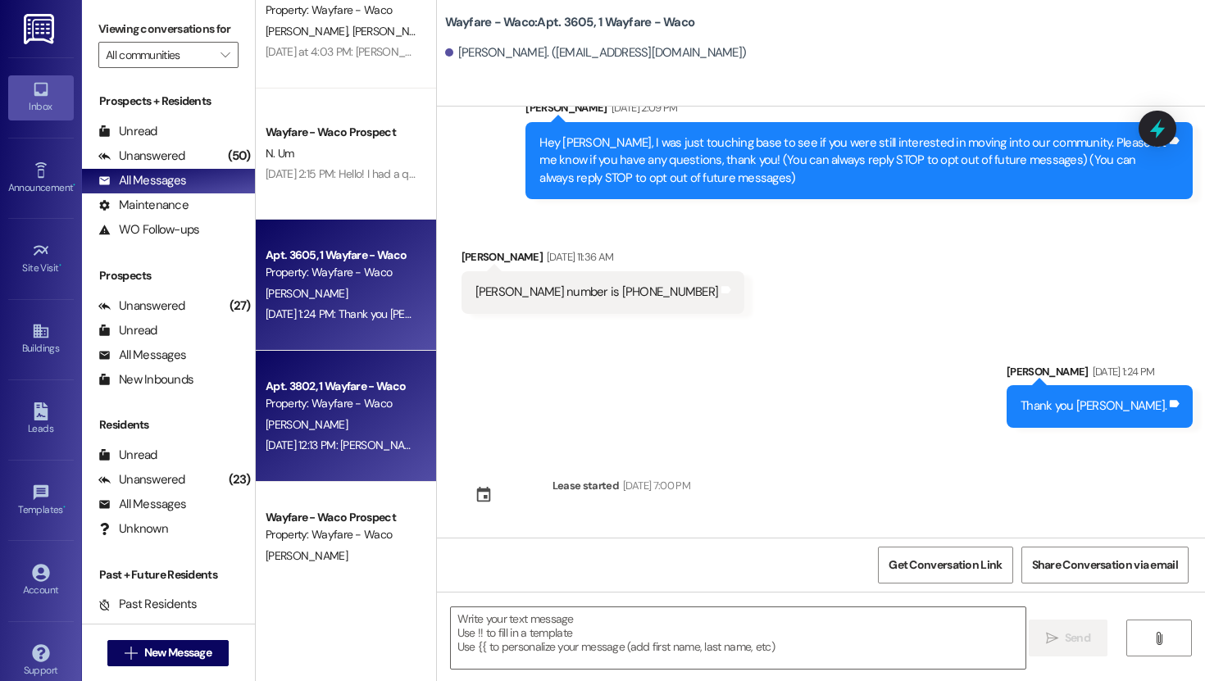
click at [324, 401] on div "Property: Wayfare - Waco" at bounding box center [341, 403] width 152 height 17
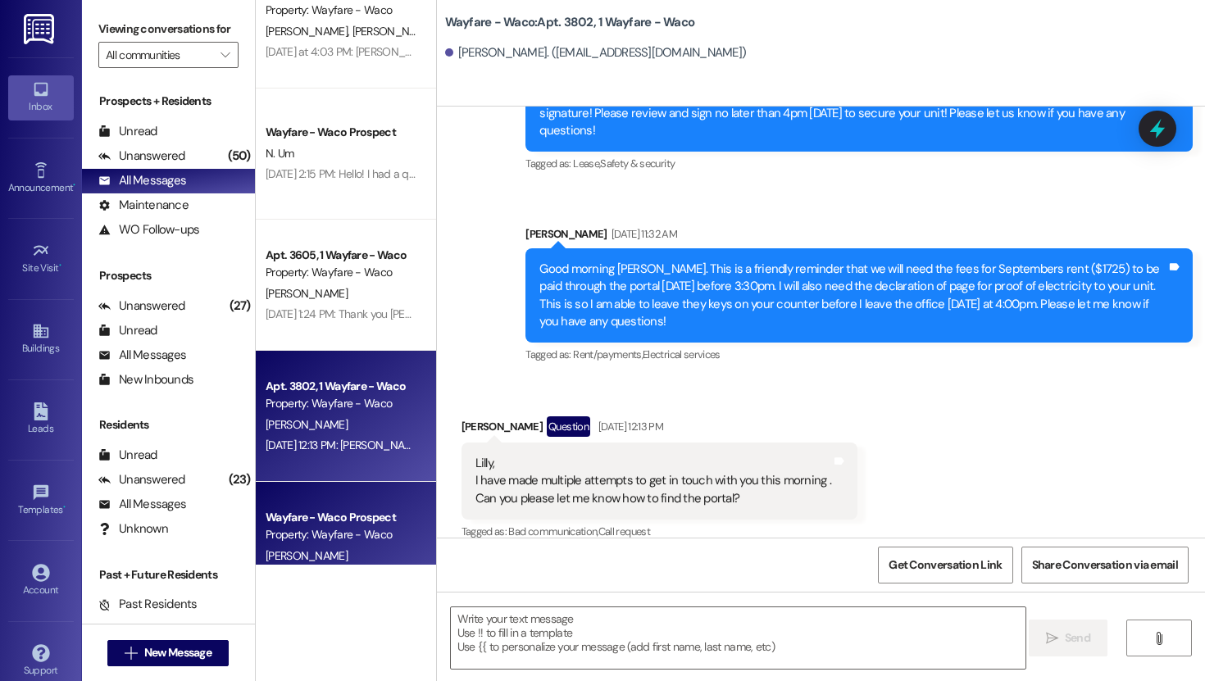
click at [318, 501] on div "Wayfare - Waco Prospect Property: Wayfare - Waco [PERSON_NAME] [DATE] 11:31 AM:…" at bounding box center [346, 547] width 180 height 131
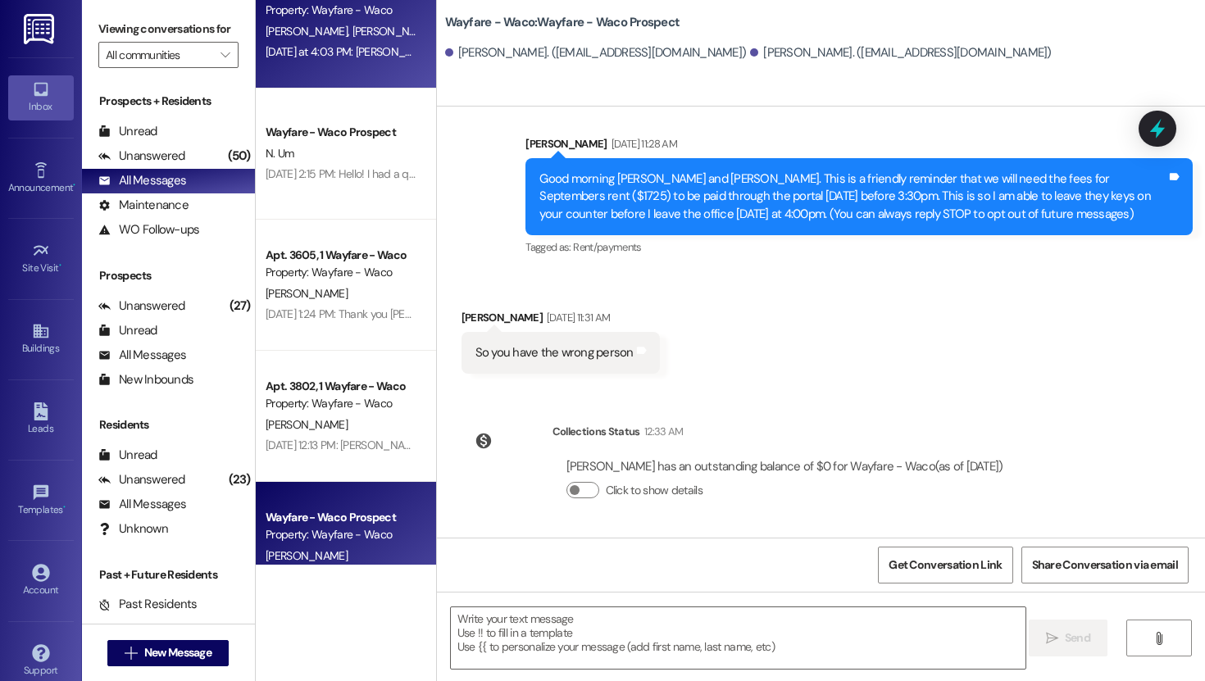
click at [361, 81] on div "Apt. 2304, 1 Wayfare - Waco Property: Wayfare - Waco [PERSON_NAME] [PERSON_NAME…" at bounding box center [346, 22] width 180 height 131
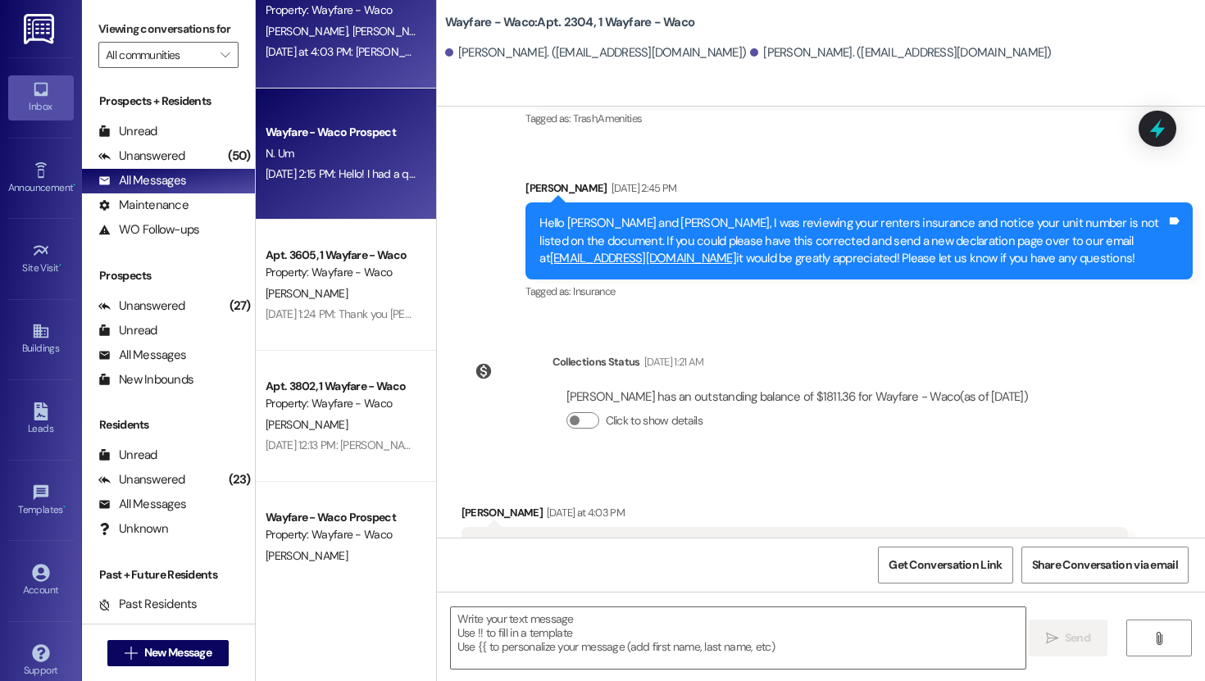
click at [343, 171] on div "[DATE] 2:15 PM: Hello! I had a quick question, do you mind reminding me what le…" at bounding box center [563, 173] width 596 height 15
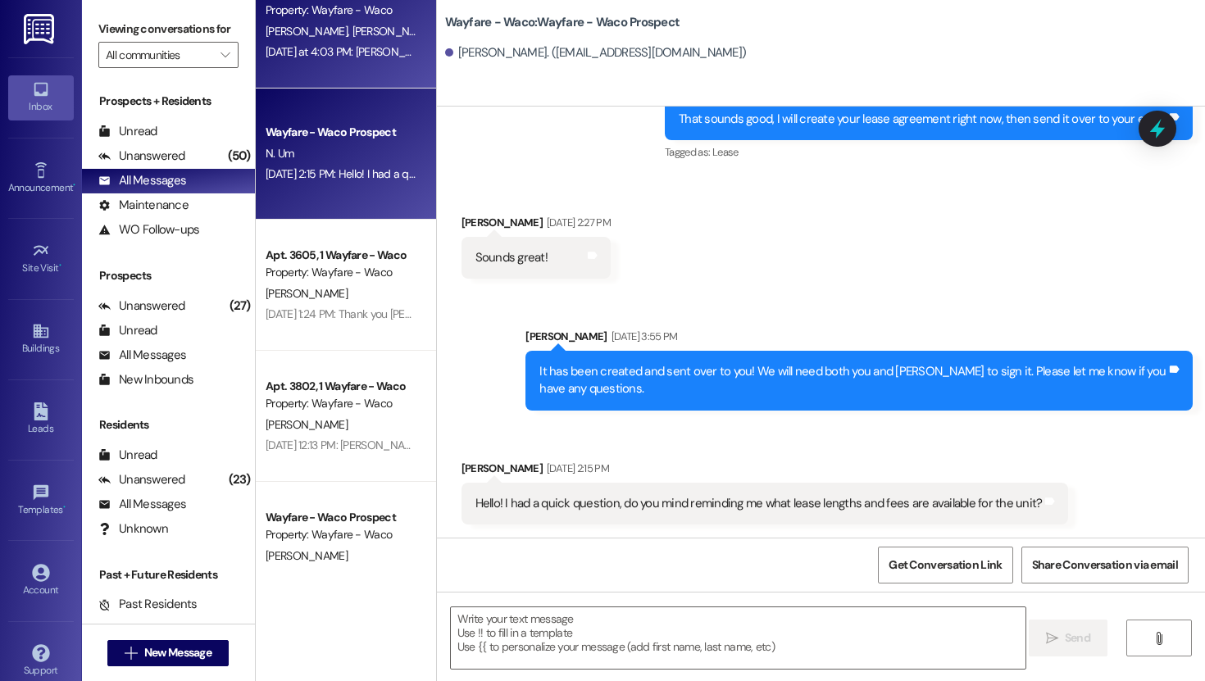
click at [356, 53] on div "[DATE] at 4:03 PM: [PERSON_NAME], We are currently working with USAA to obtain …" at bounding box center [811, 51] width 1092 height 15
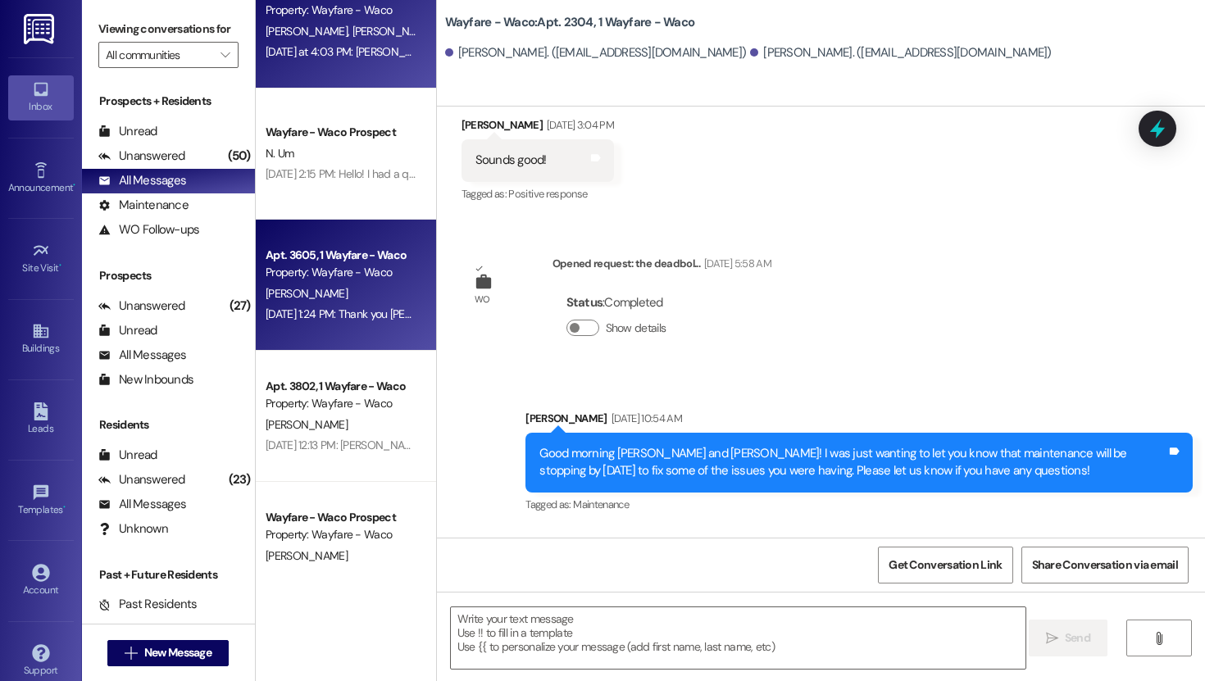
click at [320, 235] on div "Apt. 3605, 1 Wayfare - Waco Property: Wayfare - Waco [PERSON_NAME] [DATE] 1:24 …" at bounding box center [346, 285] width 180 height 131
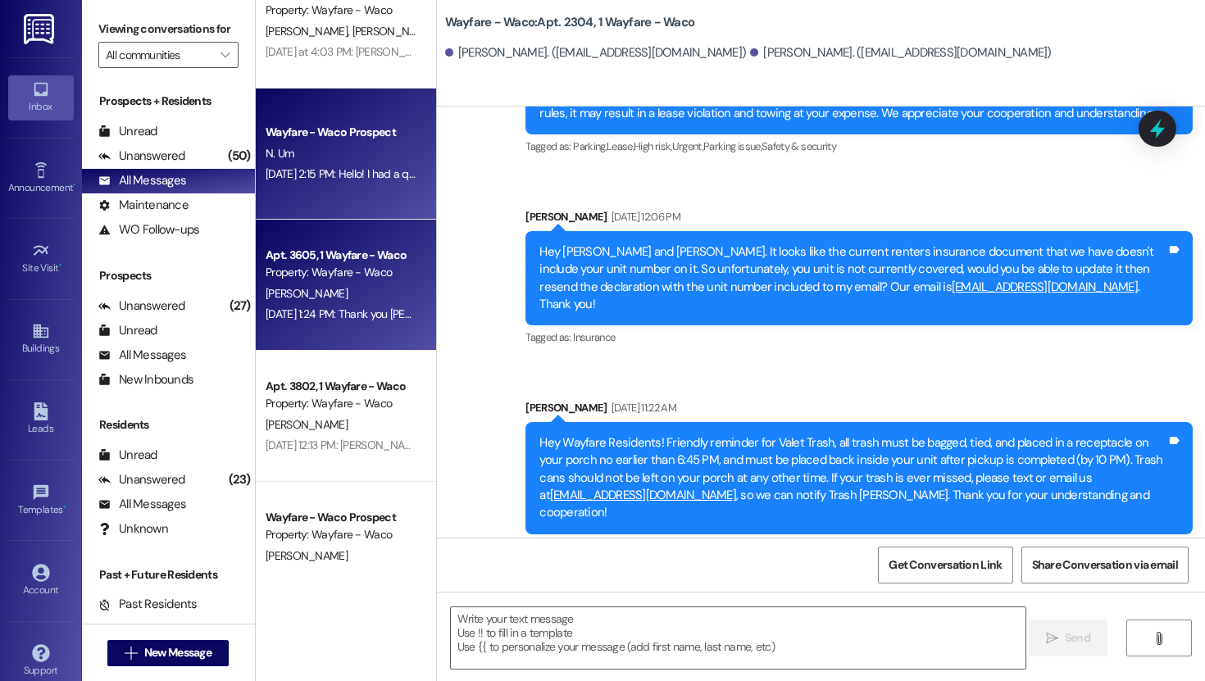
click at [342, 176] on div "[DATE] 2:15 PM: Hello! I had a quick question, do you mind reminding me what le…" at bounding box center [563, 173] width 596 height 15
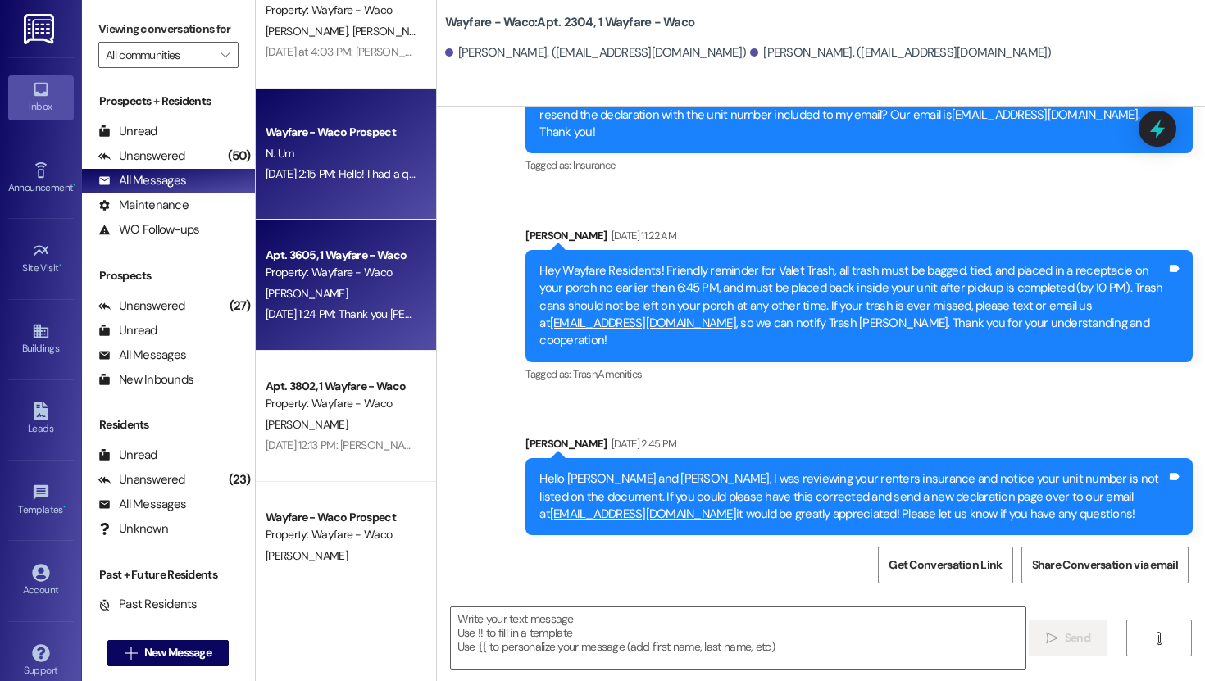
scroll to position [0, 0]
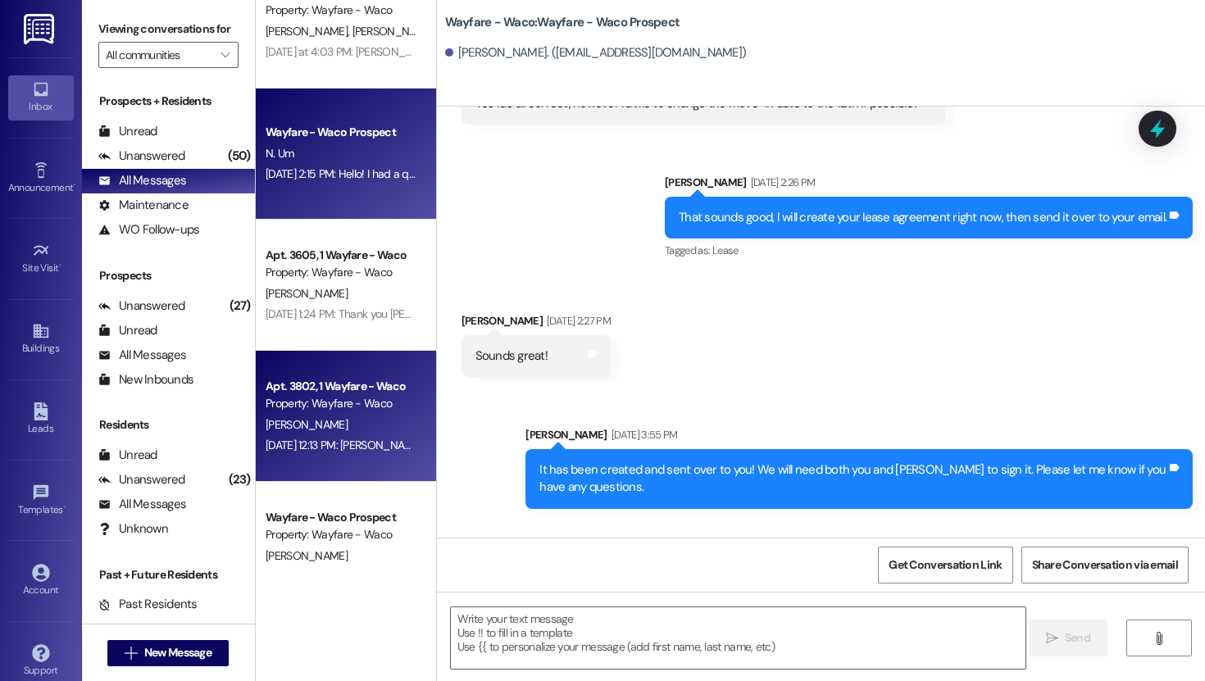
click at [305, 406] on div "Property: Wayfare - Waco" at bounding box center [341, 403] width 152 height 17
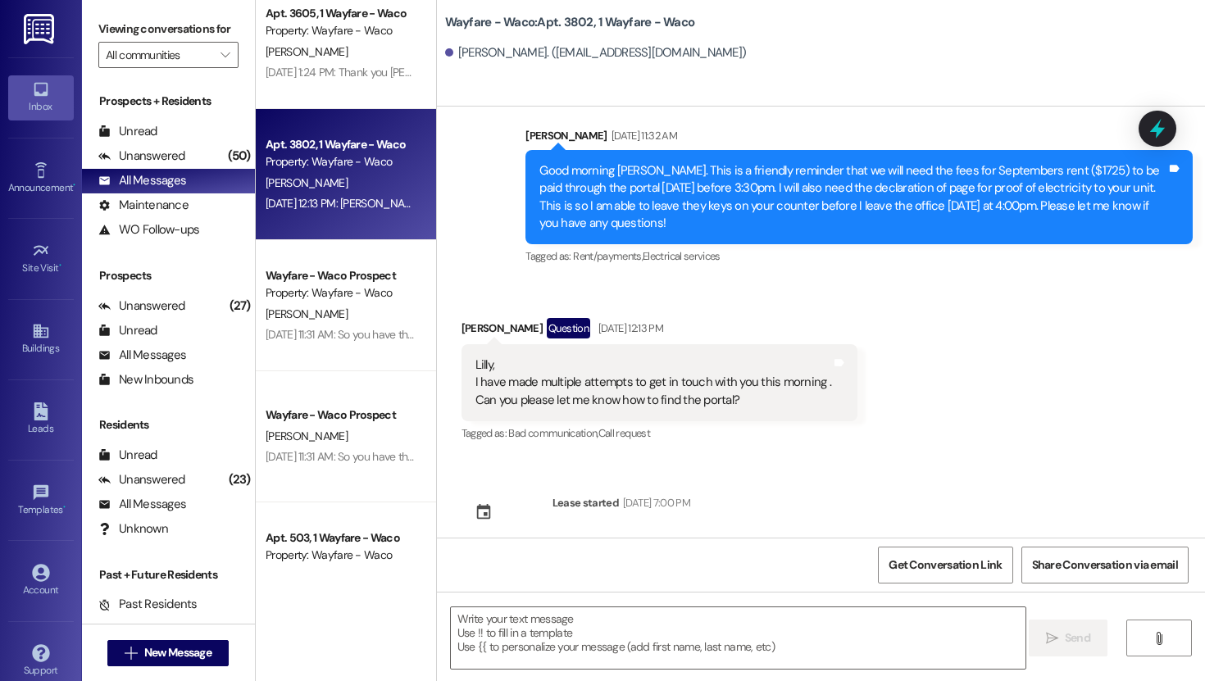
scroll to position [1209, 0]
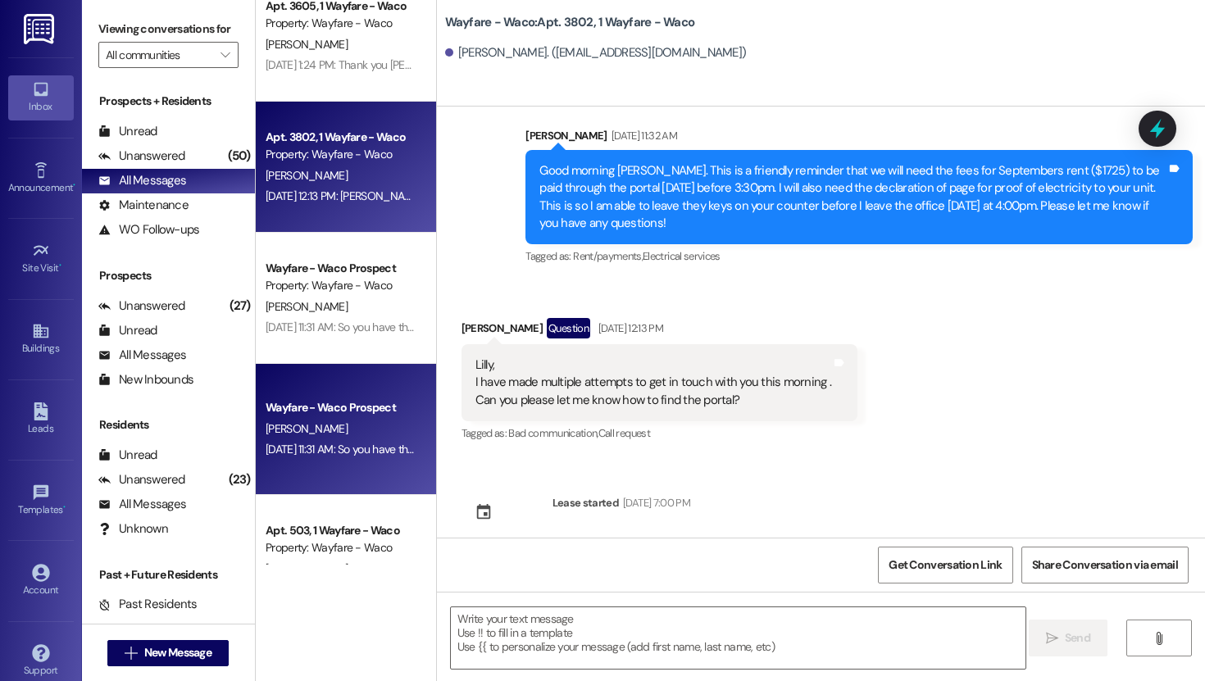
click at [312, 428] on div "[PERSON_NAME]" at bounding box center [341, 429] width 155 height 20
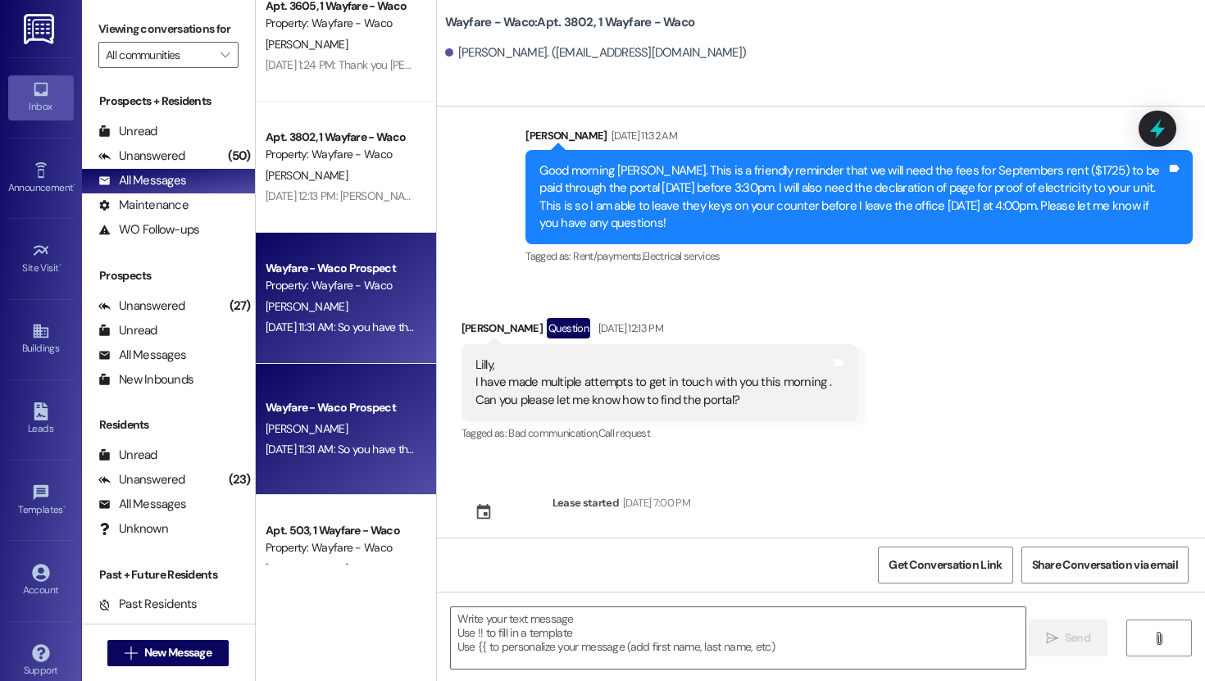
scroll to position [21, 0]
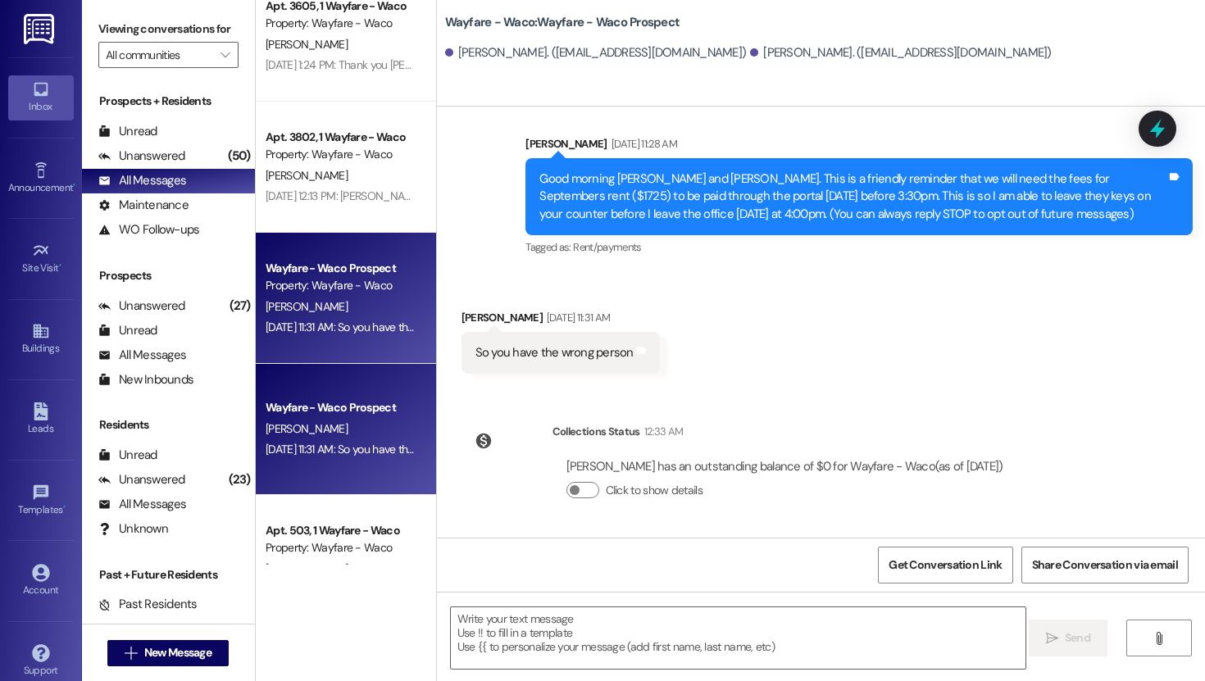
click at [321, 288] on div "Property: Wayfare - Waco" at bounding box center [341, 285] width 152 height 17
click at [314, 433] on div "[PERSON_NAME]" at bounding box center [341, 429] width 155 height 20
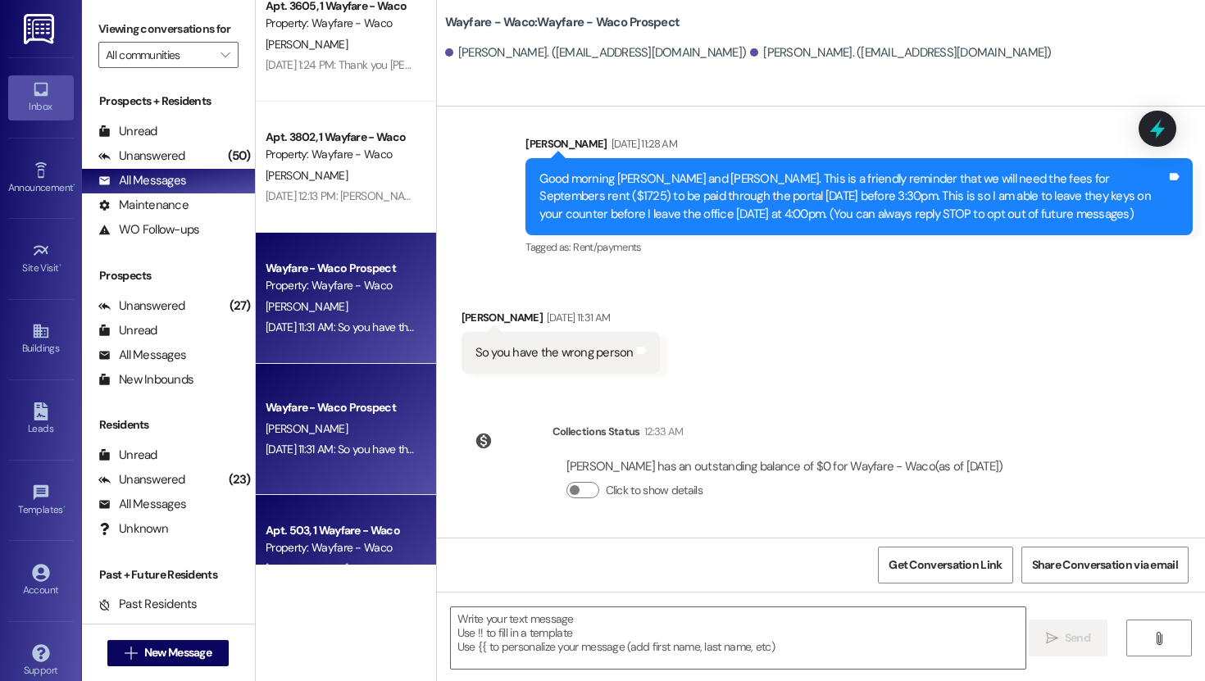
click at [320, 560] on div "[PERSON_NAME]" at bounding box center [341, 569] width 155 height 20
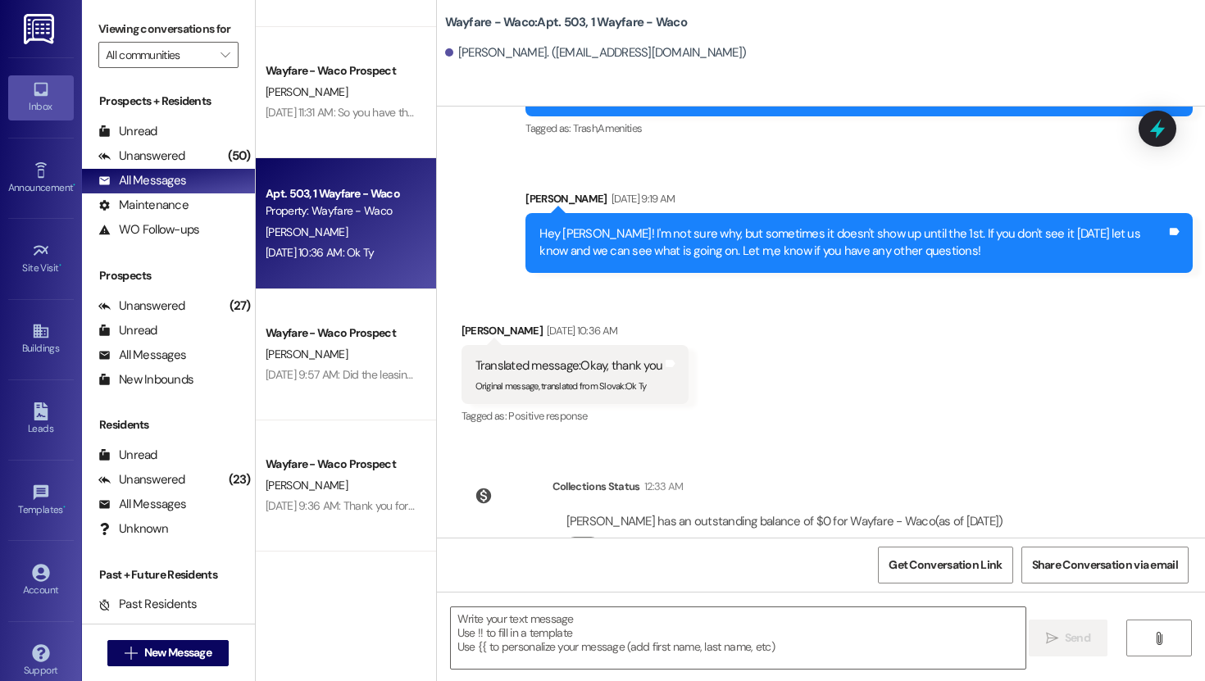
scroll to position [1563, 0]
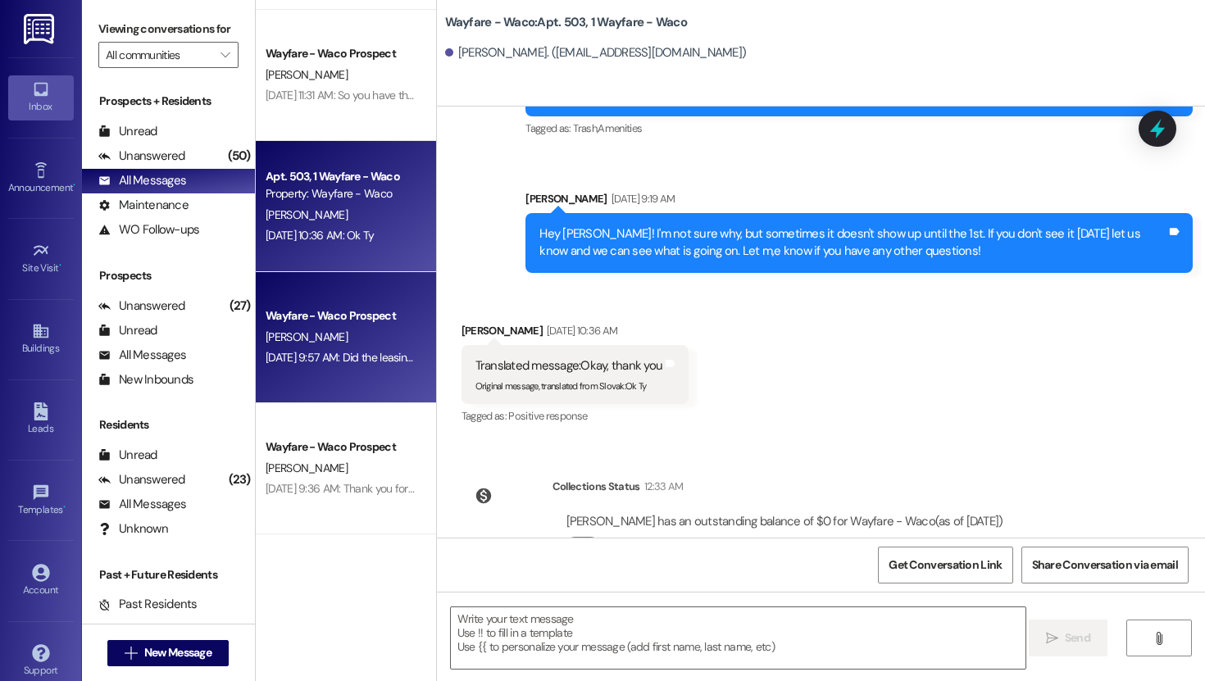
click at [340, 357] on div "[DATE] 9:57 AM: Did the leasing office receive my ESA documents? [DATE] 9:57 AM…" at bounding box center [422, 357] width 315 height 15
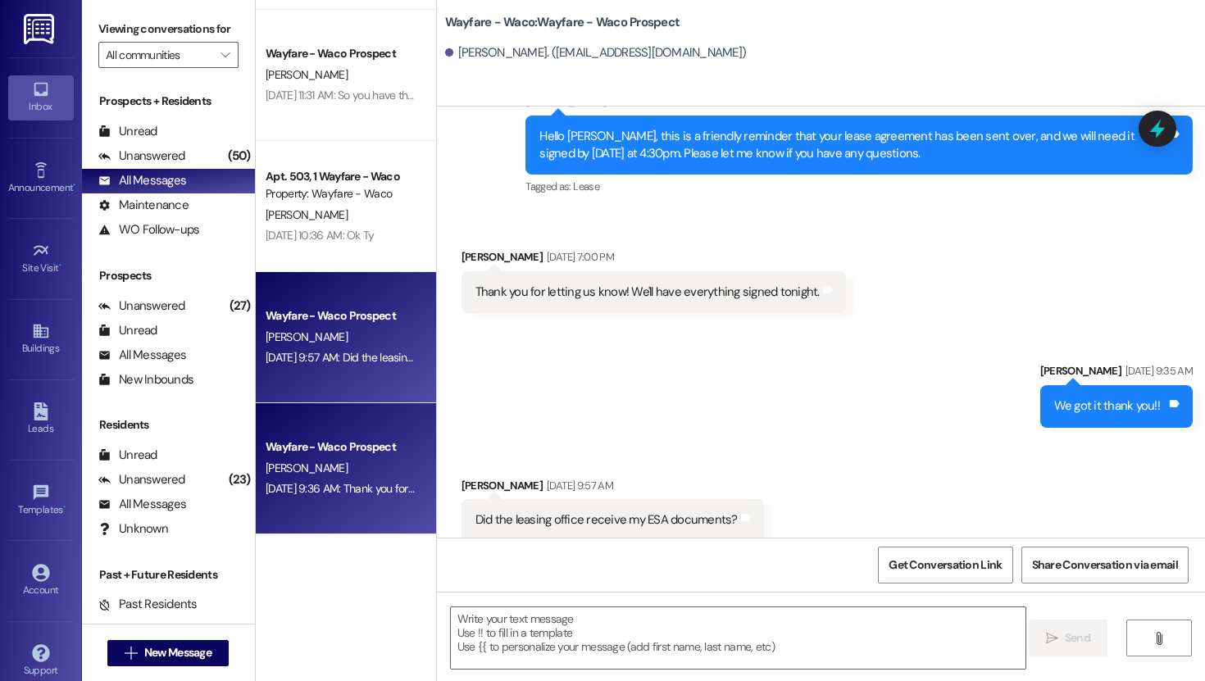
click at [333, 433] on div "Wayfare - [GEOGRAPHIC_DATA] [PERSON_NAME] [DATE] 9:36 AM: Thank you for letting…" at bounding box center [346, 468] width 180 height 131
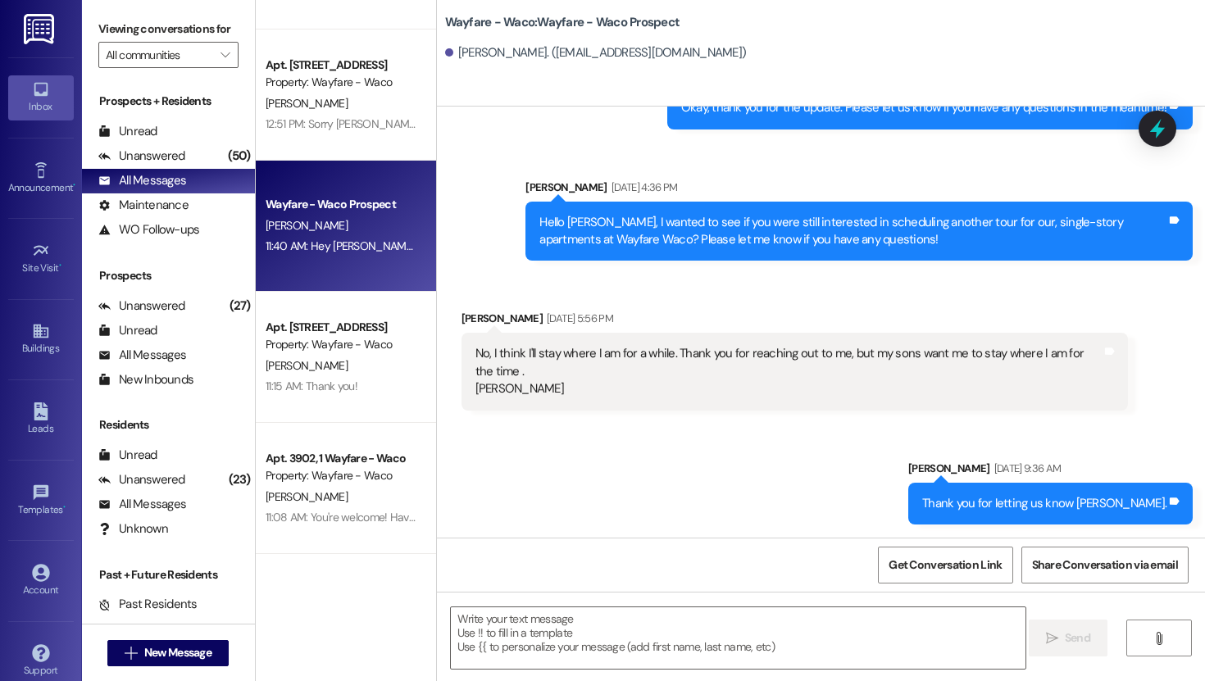
scroll to position [0, 0]
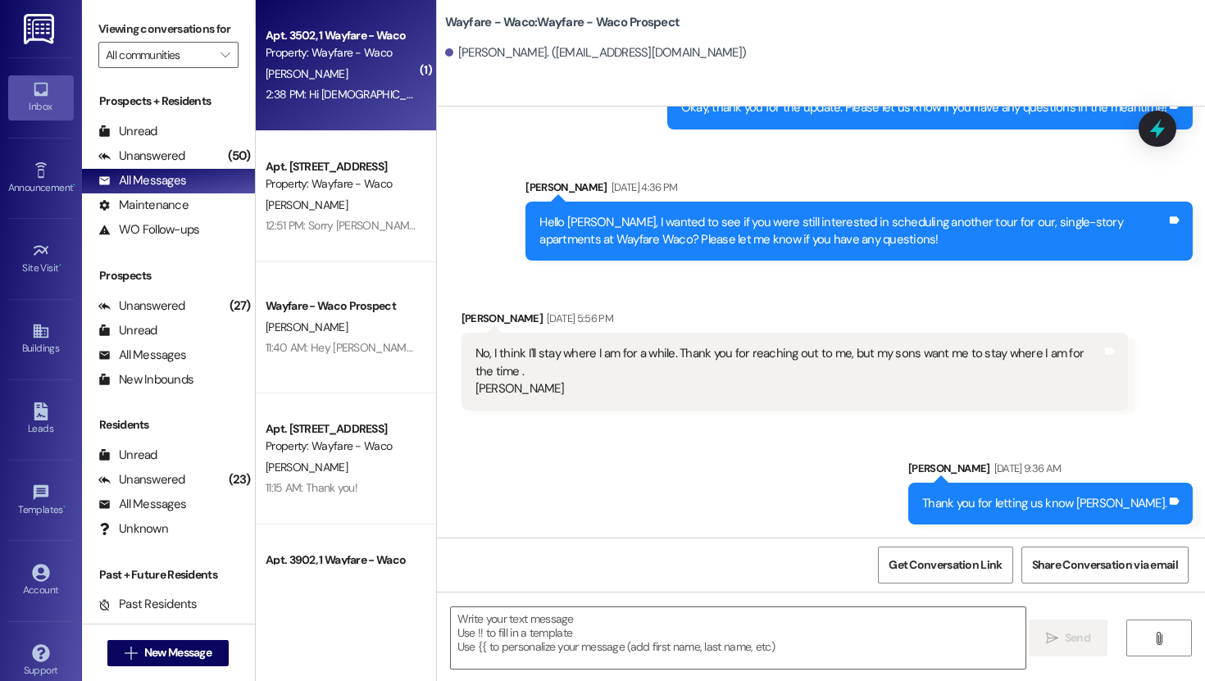
click at [347, 27] on div "Apt. 3502, 1 Wayfare - Waco" at bounding box center [341, 35] width 152 height 17
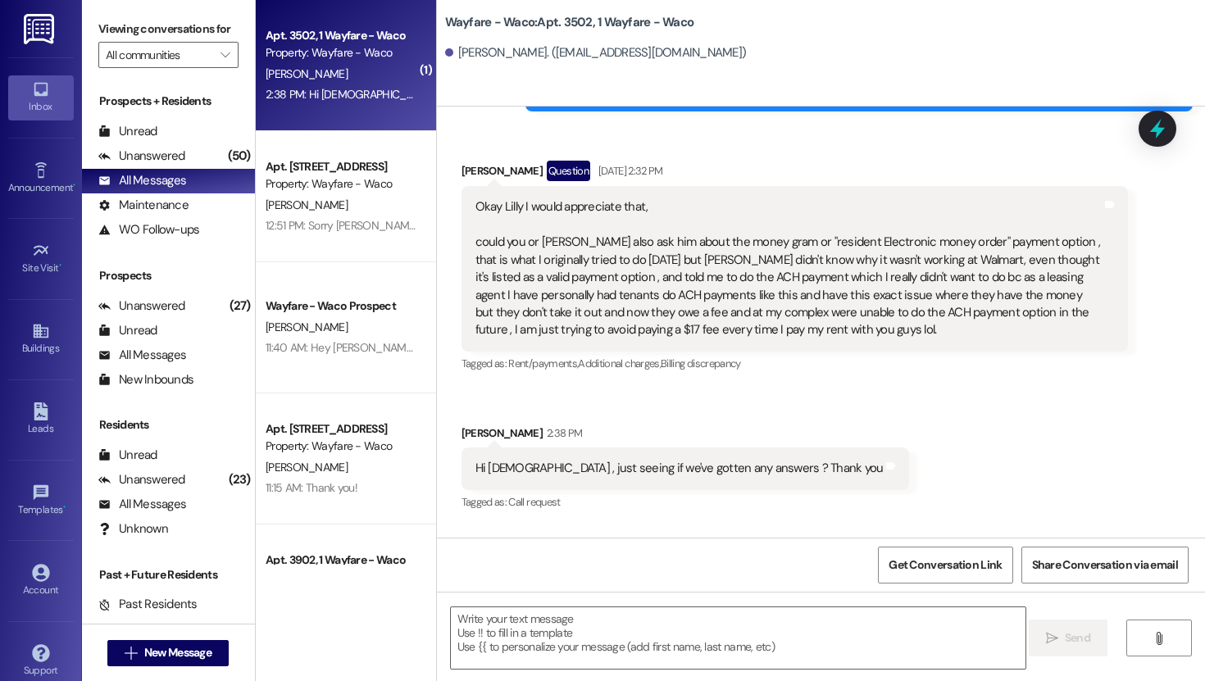
scroll to position [2390, 0]
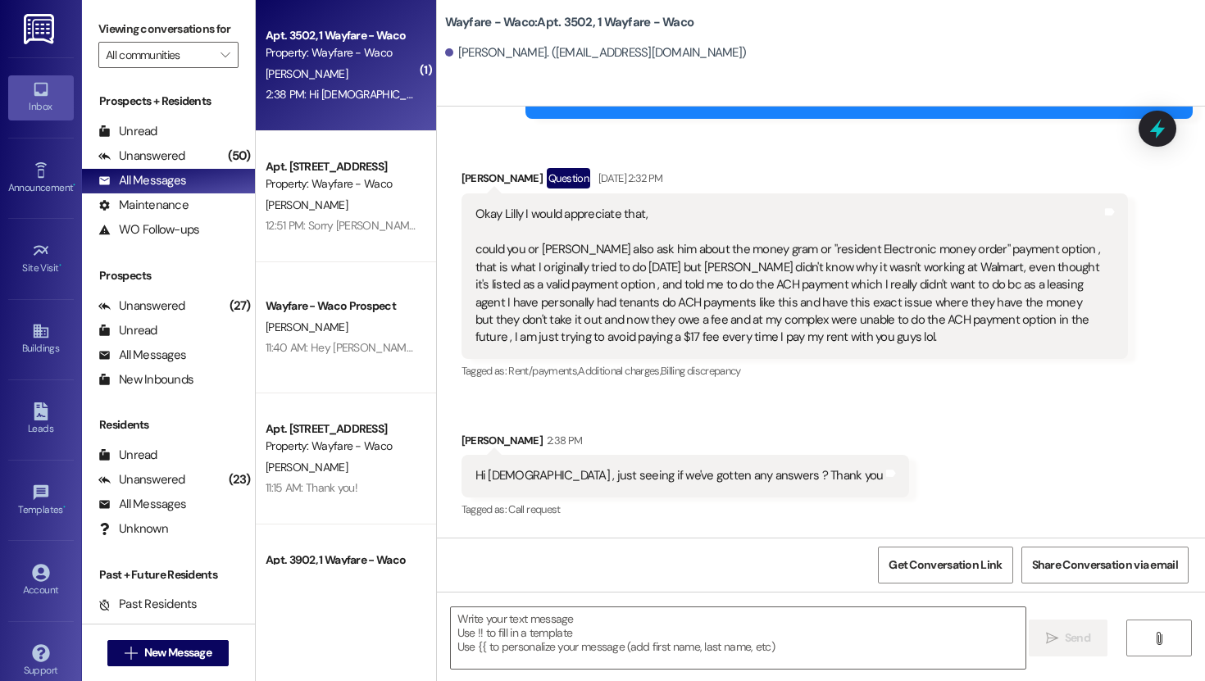
click at [740, 291] on div "Okay Lilly I would appreciate that, could you or [PERSON_NAME] also ask him abo…" at bounding box center [788, 276] width 627 height 140
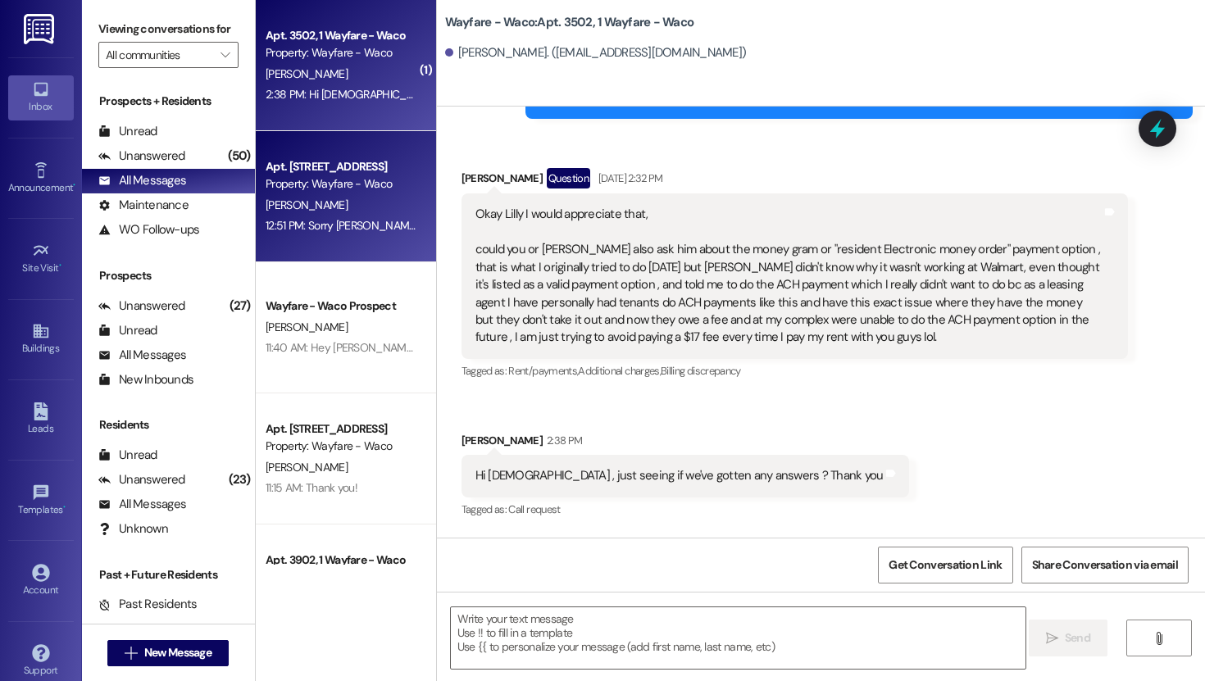
click at [352, 170] on div "Apt. [STREET_ADDRESS]" at bounding box center [341, 166] width 152 height 17
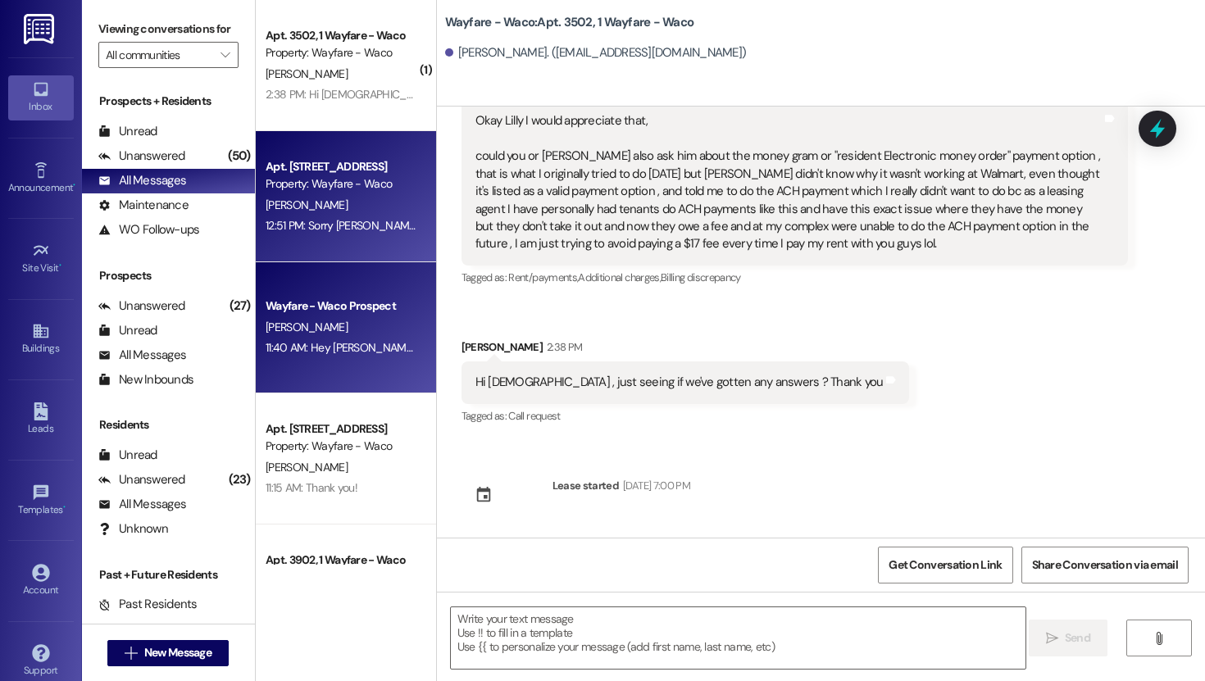
click at [336, 356] on div "11:40 AM: Hey [PERSON_NAME], just a friendly reminder we have sent your lease a…" at bounding box center [341, 348] width 155 height 20
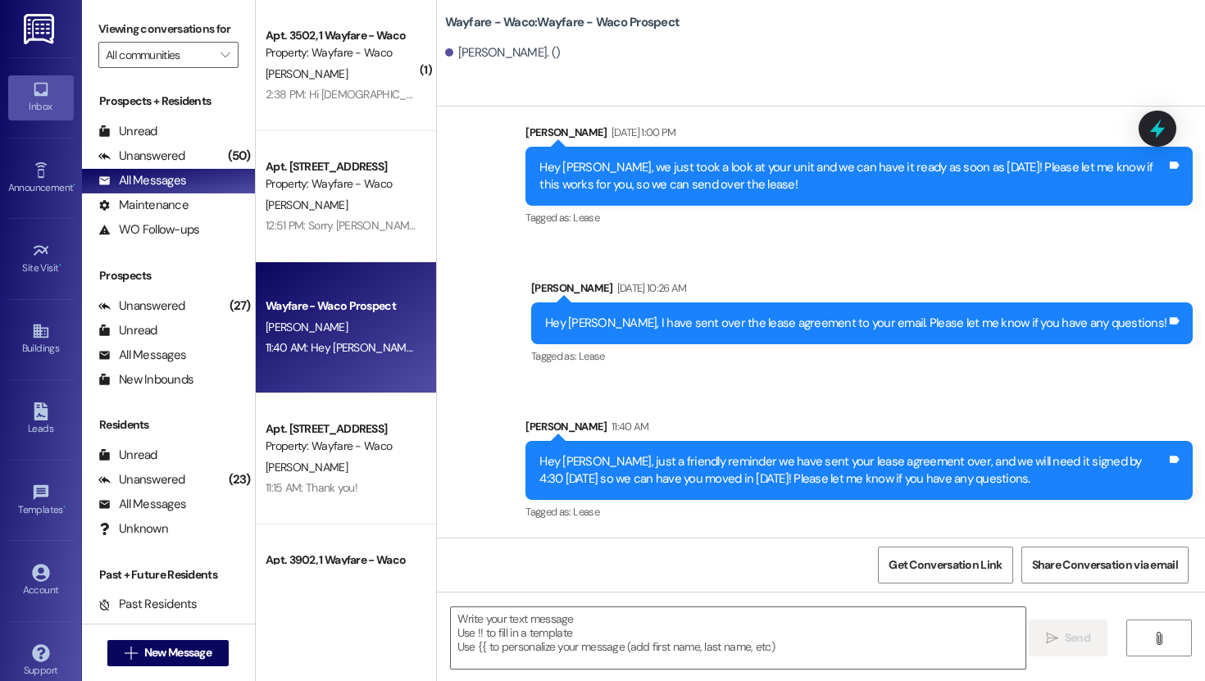
scroll to position [1125, 0]
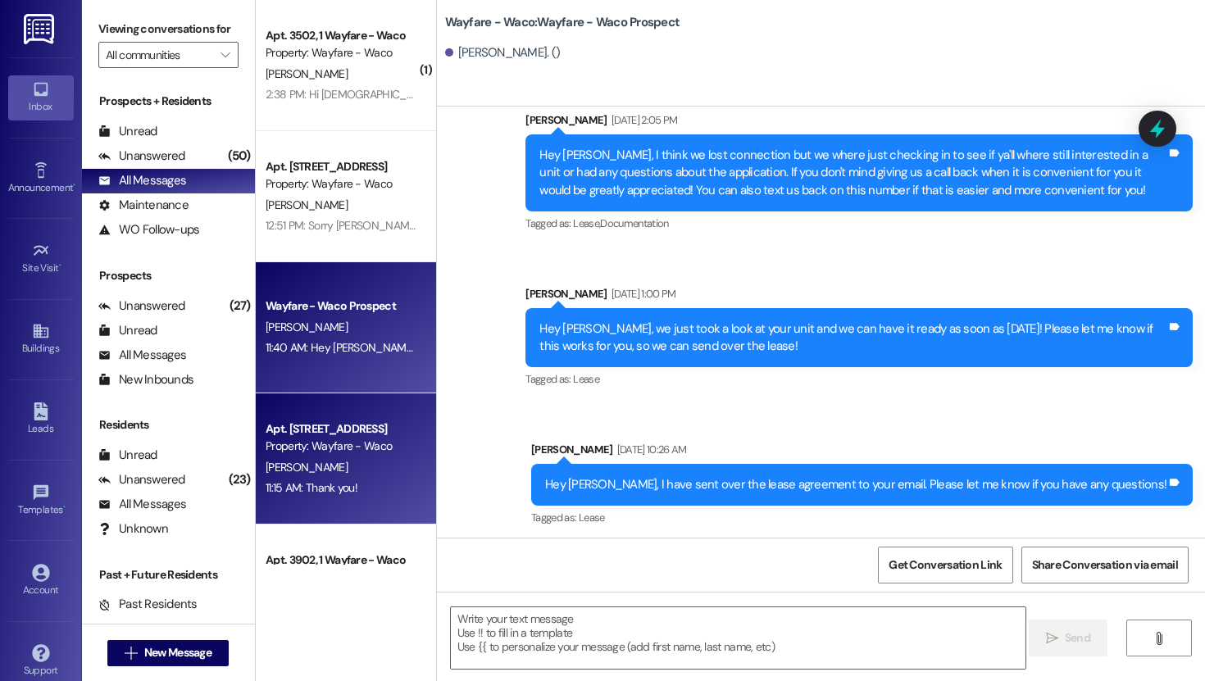
click at [330, 461] on div "[PERSON_NAME]" at bounding box center [341, 467] width 155 height 20
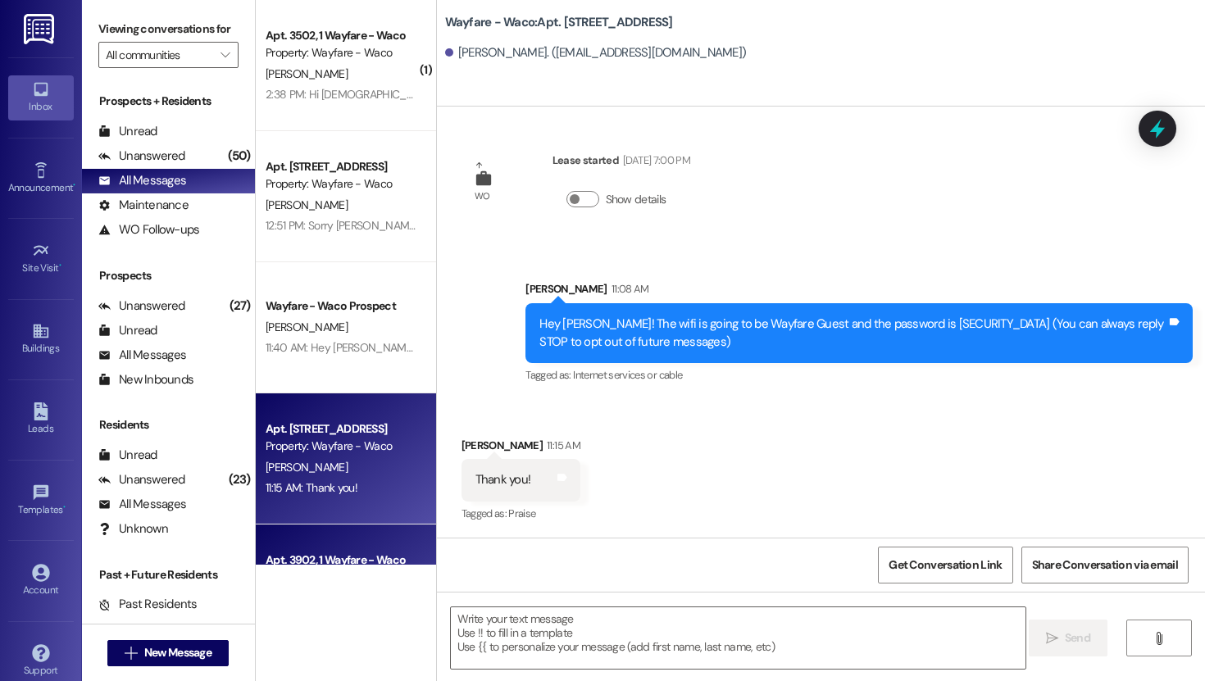
click at [333, 552] on div "Apt. 3902, 1 Wayfare - Waco" at bounding box center [341, 559] width 152 height 17
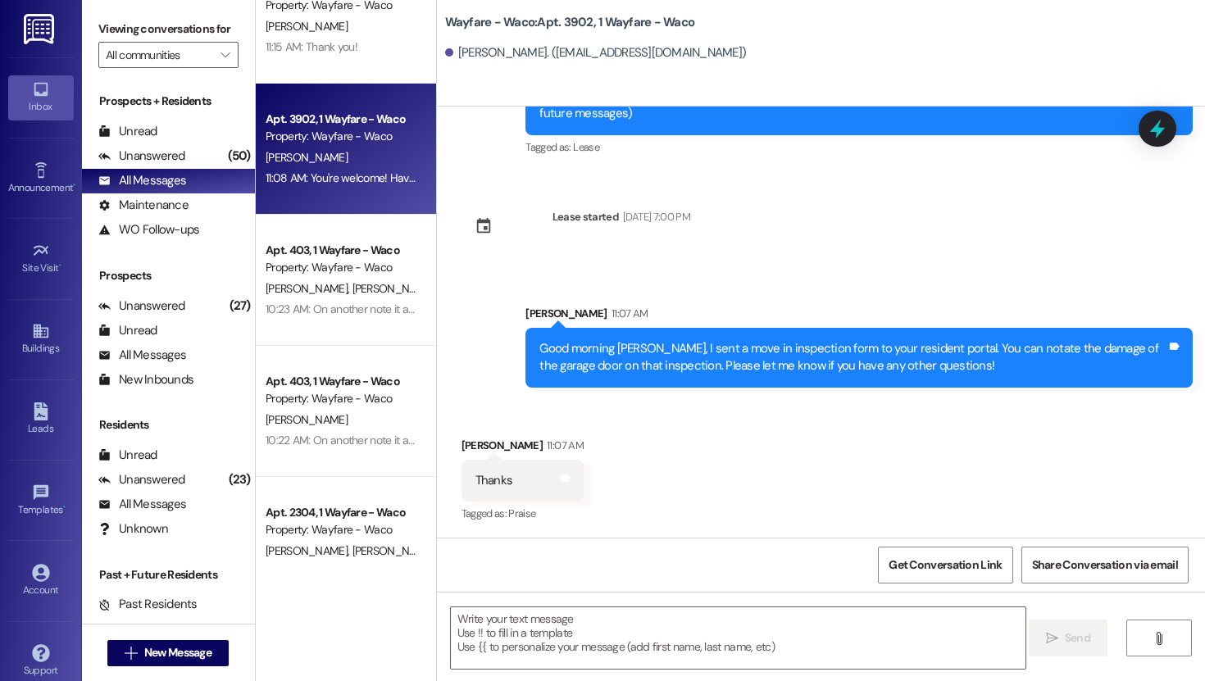
scroll to position [442, 0]
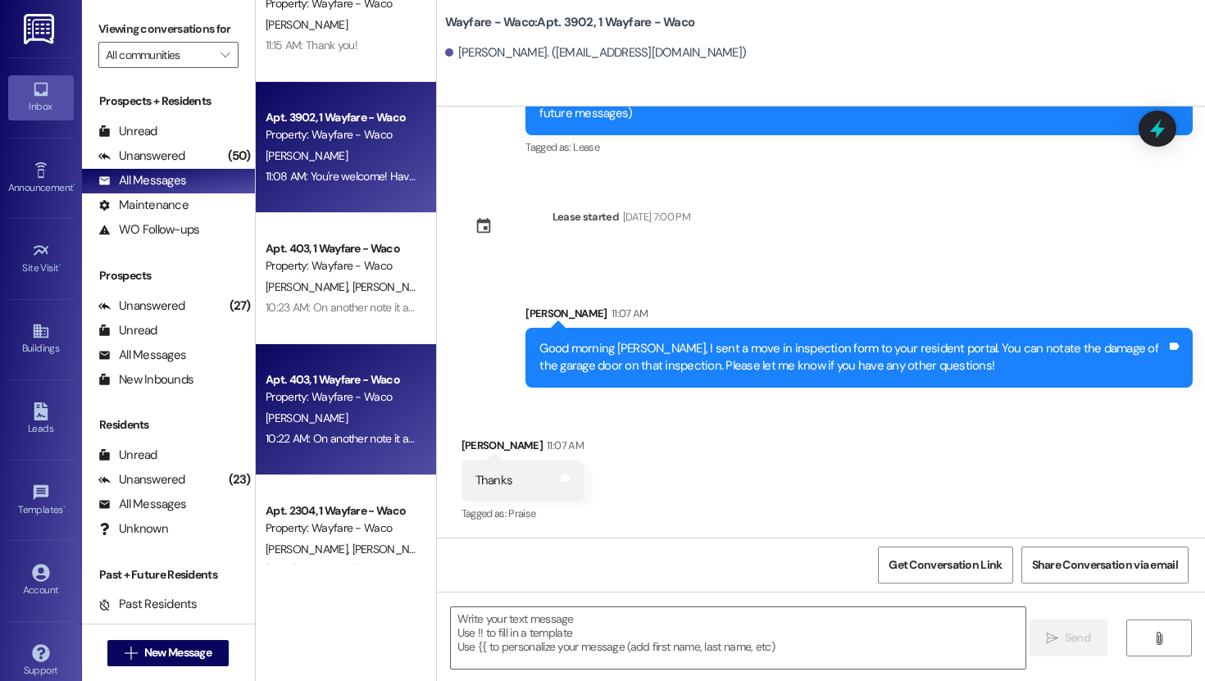
click at [327, 377] on div "Apt. 403, 1 Wayfare - Waco" at bounding box center [341, 379] width 152 height 17
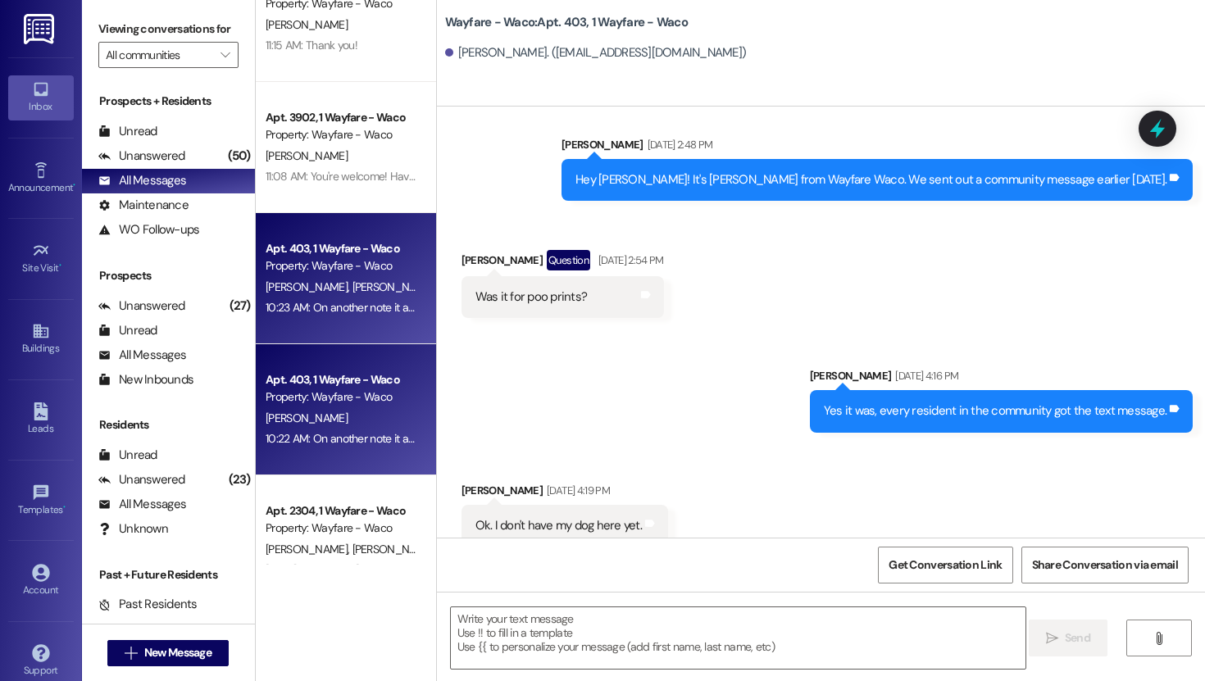
click at [330, 294] on div "[PERSON_NAME] [PERSON_NAME]" at bounding box center [341, 287] width 155 height 20
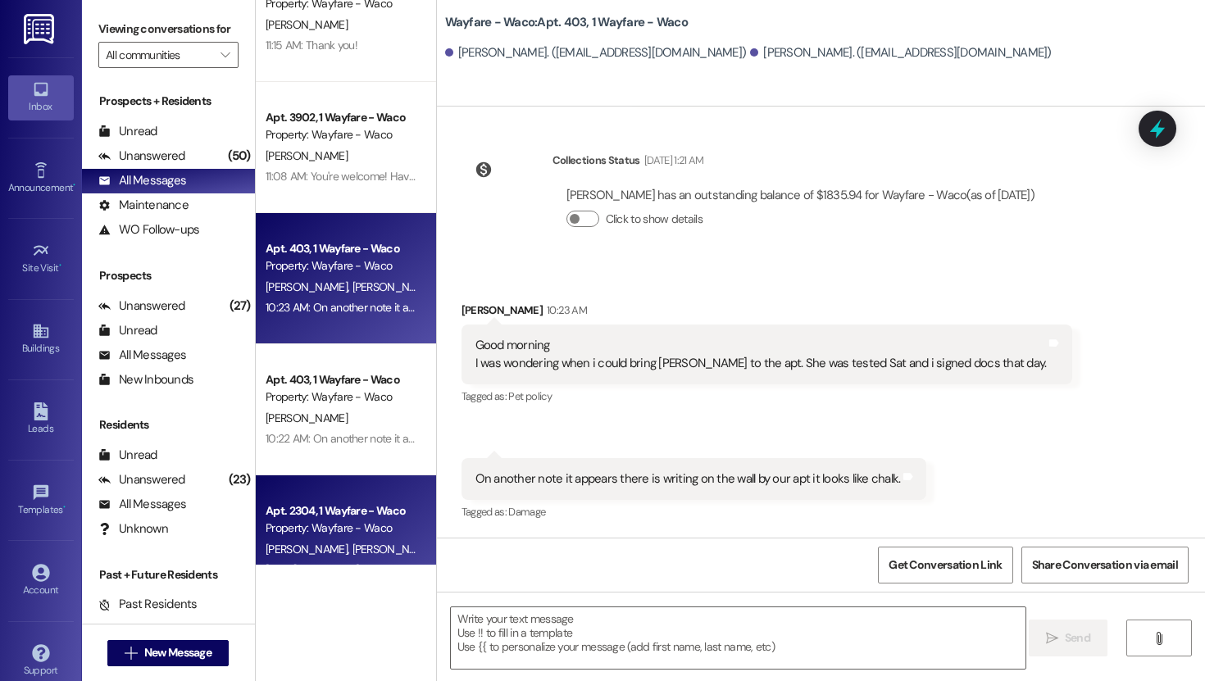
scroll to position [16130, 0]
click at [329, 523] on div "Property: Wayfare - Waco" at bounding box center [341, 528] width 152 height 17
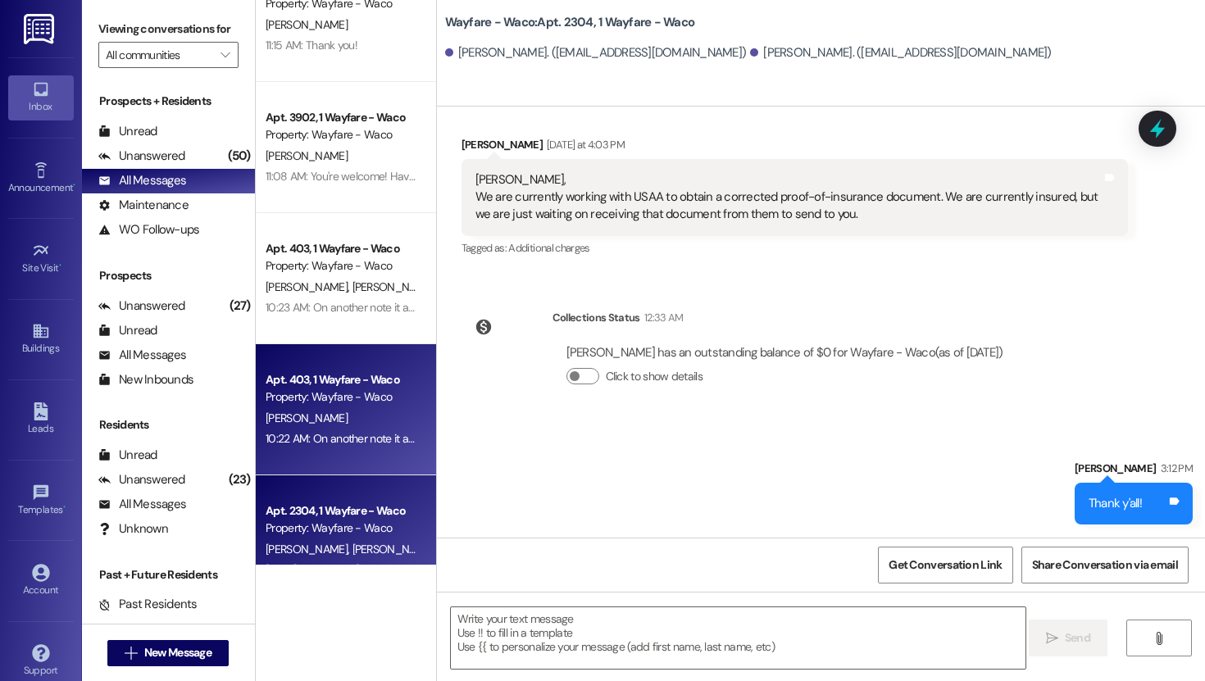
scroll to position [3924, 0]
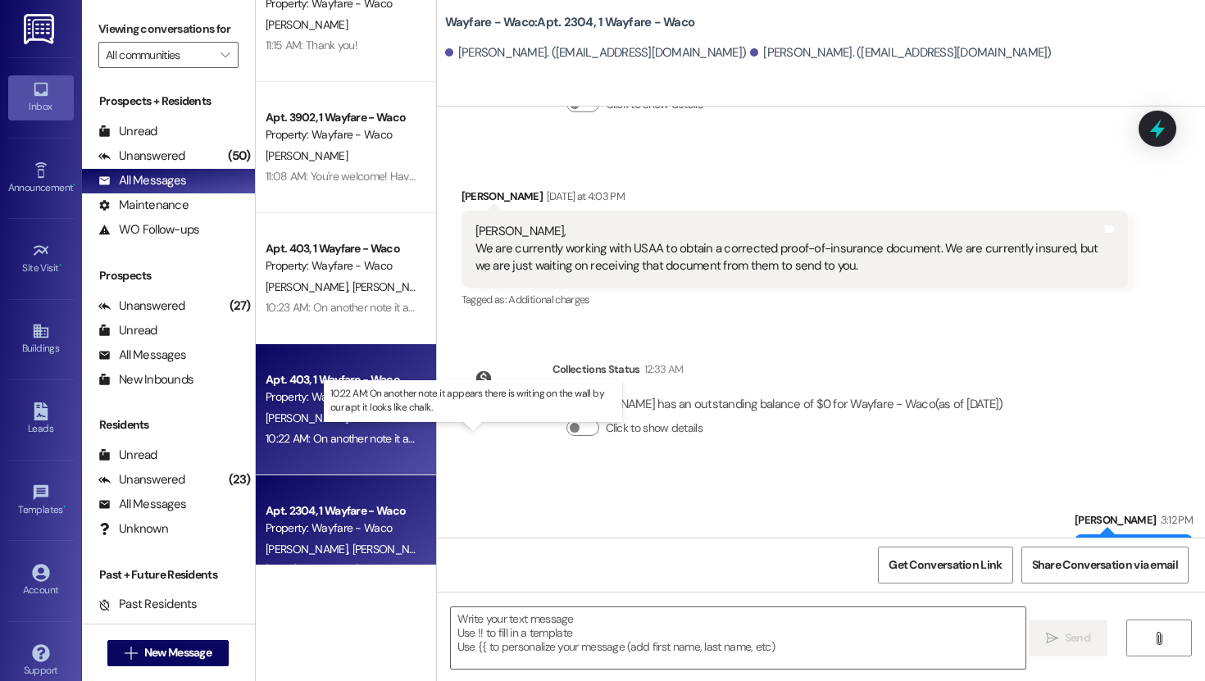
click at [328, 435] on div "10:22 AM: On another note it appears there is writing on the wall by our apt it…" at bounding box center [482, 438] width 435 height 15
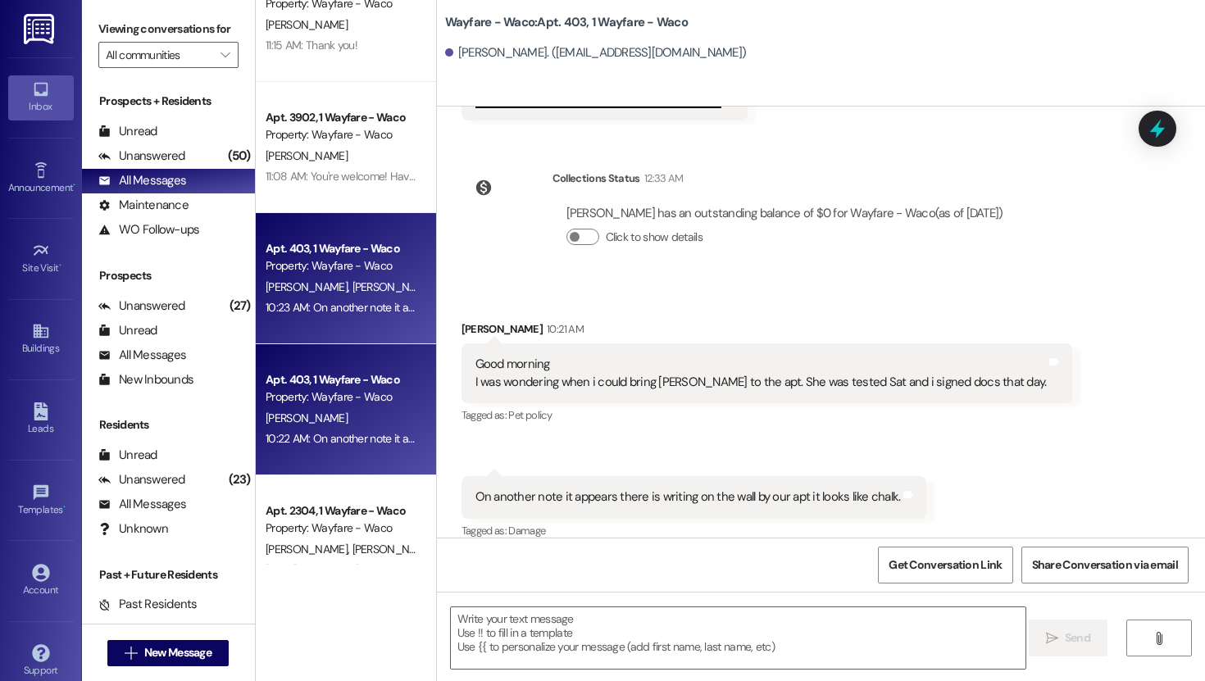
click at [316, 305] on div "10:23 AM: On another note it appears there is writing on the wall by our apt it…" at bounding box center [482, 307] width 435 height 15
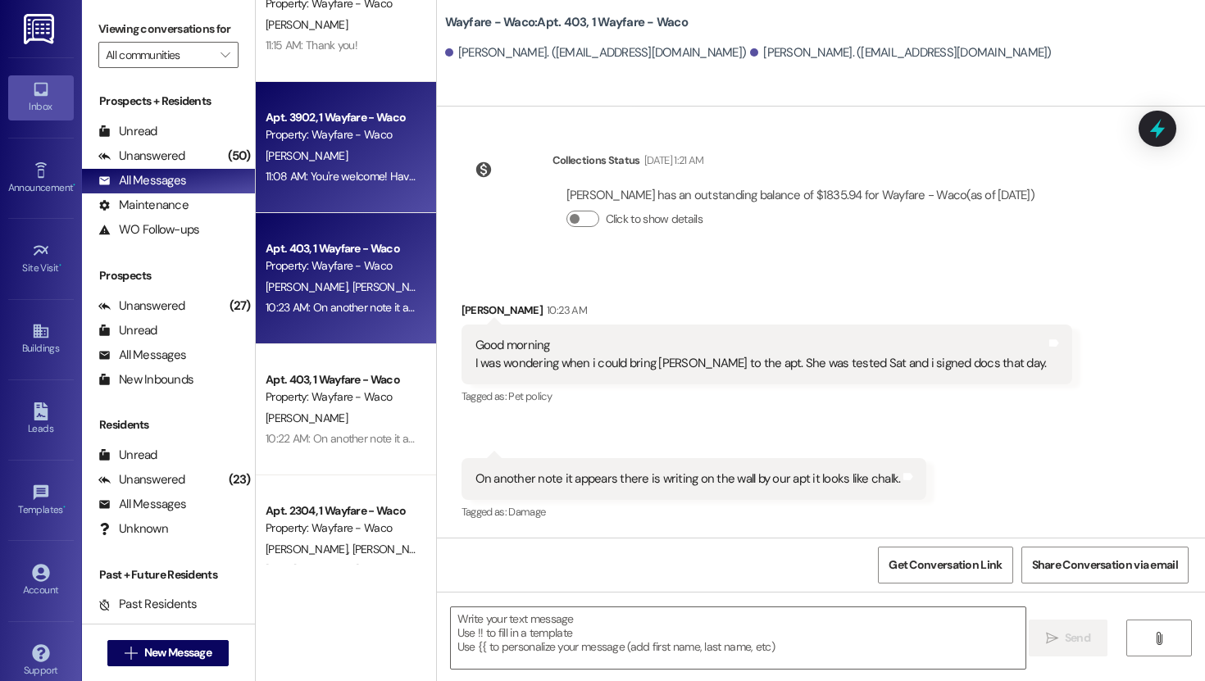
click at [313, 163] on div "[PERSON_NAME]" at bounding box center [341, 156] width 155 height 20
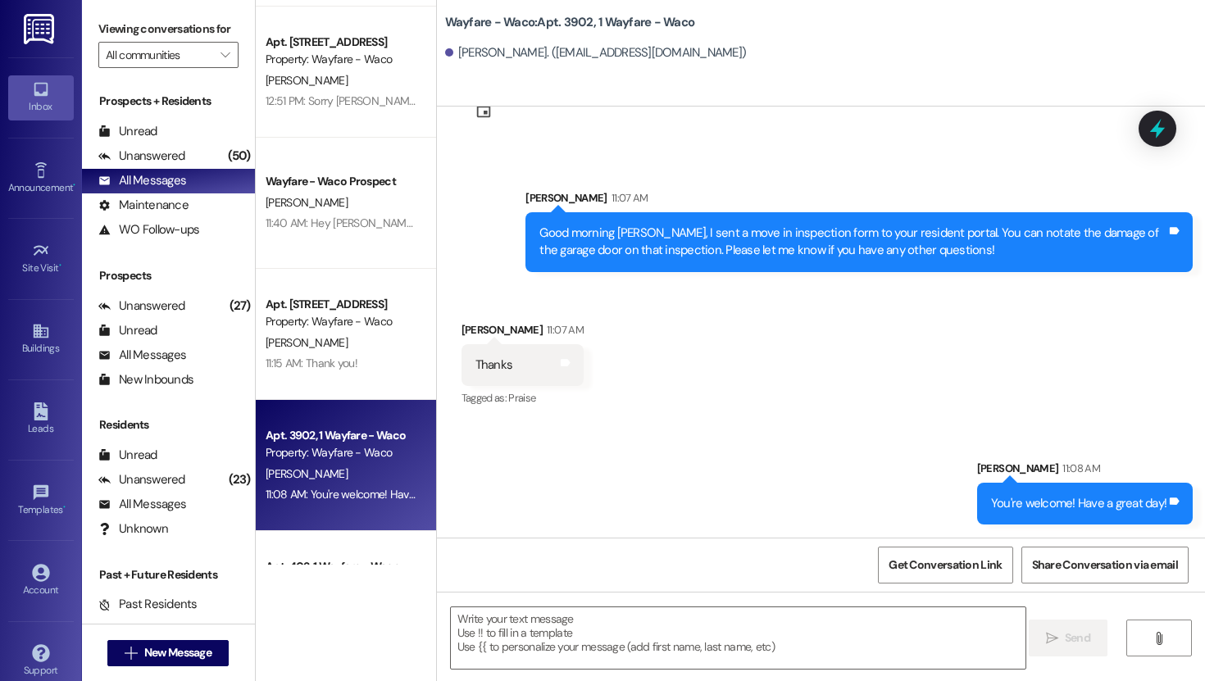
scroll to position [97, 0]
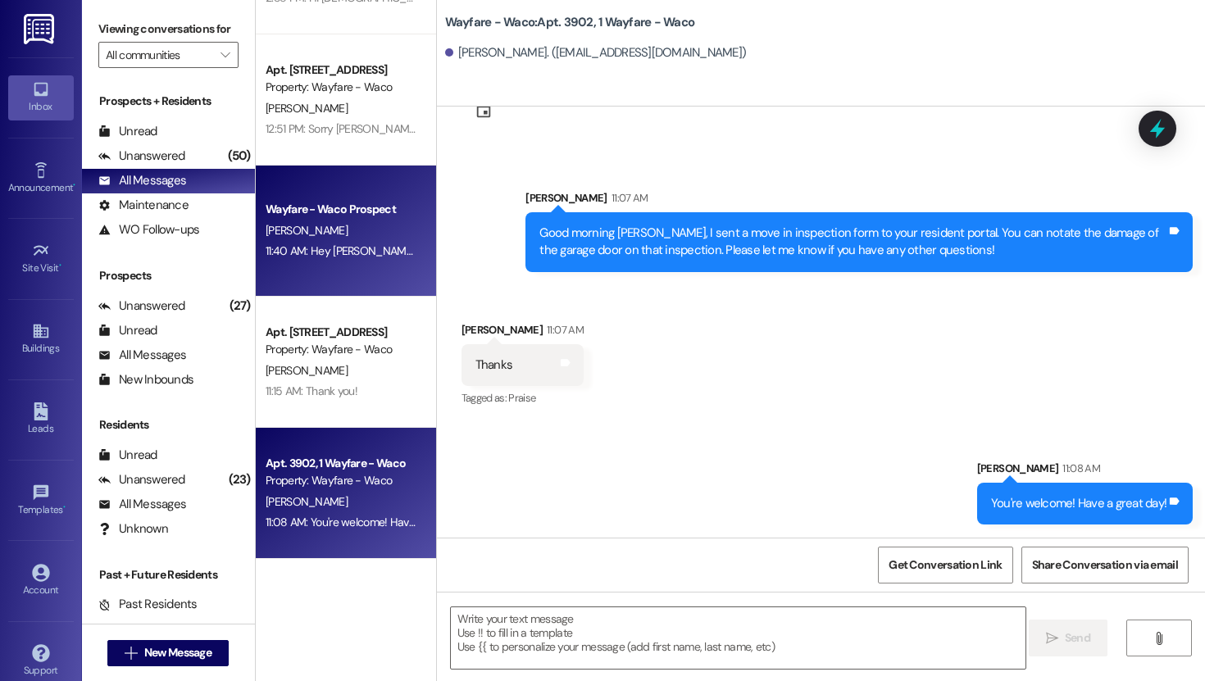
click at [345, 241] on div "11:40 AM: Hey [PERSON_NAME], just a friendly reminder we have sent your lease a…" at bounding box center [341, 251] width 155 height 20
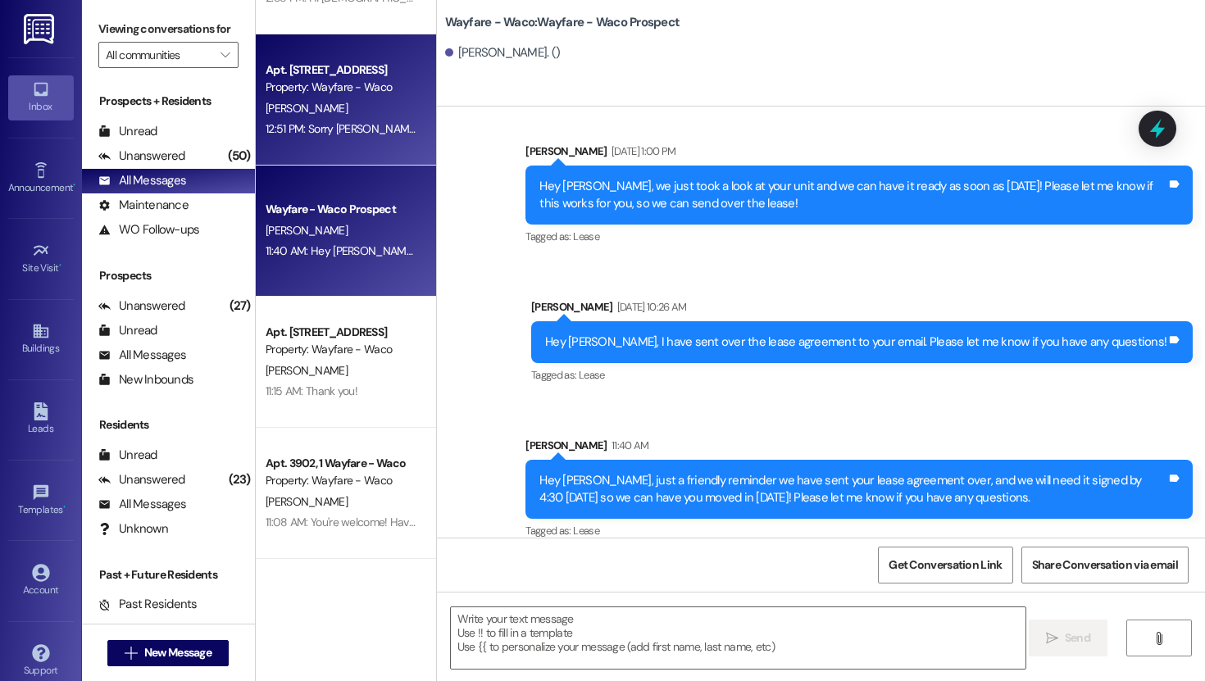
click at [334, 120] on div "12:51 PM: Sorry [PERSON_NAME], it was my fault. I forgot to send one out. My ap…" at bounding box center [341, 129] width 155 height 20
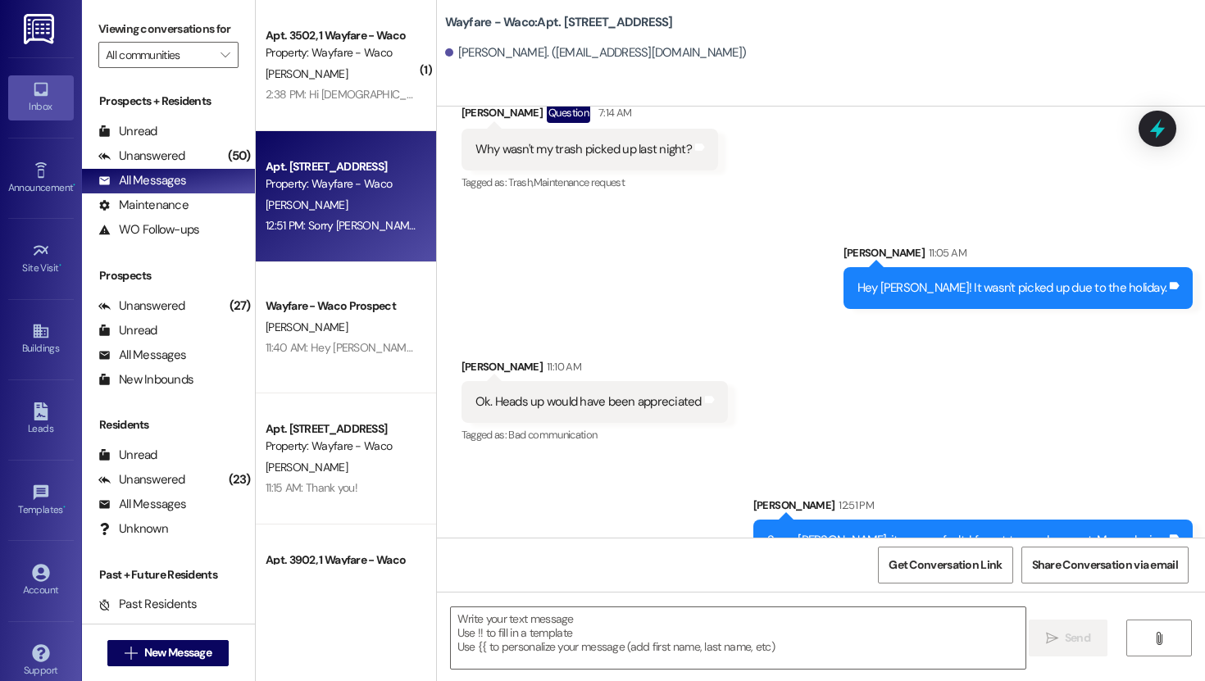
scroll to position [11620, 0]
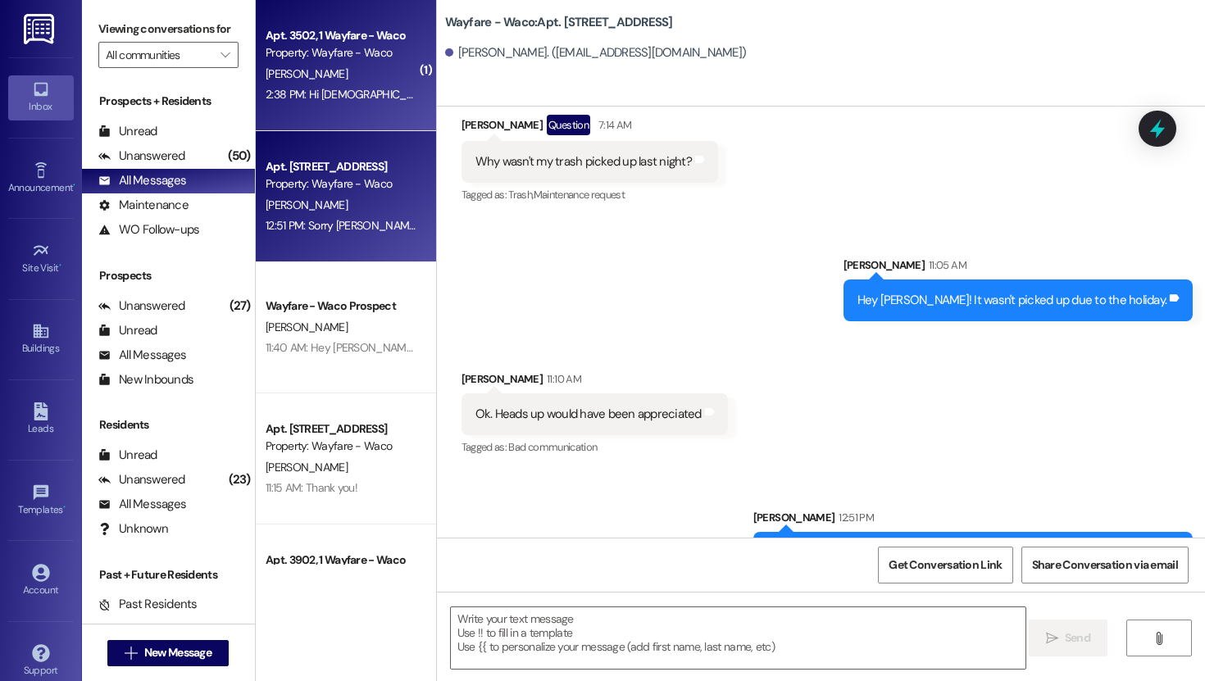
click at [342, 70] on div "[PERSON_NAME]" at bounding box center [341, 74] width 155 height 20
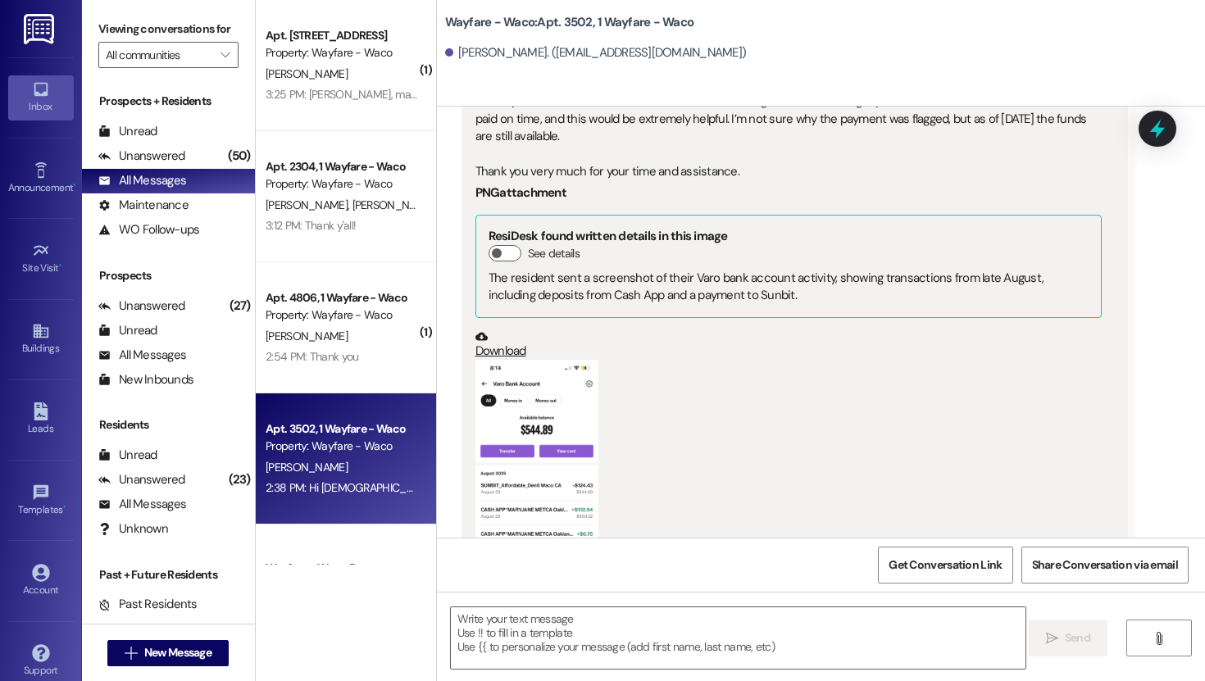
scroll to position [1309, 0]
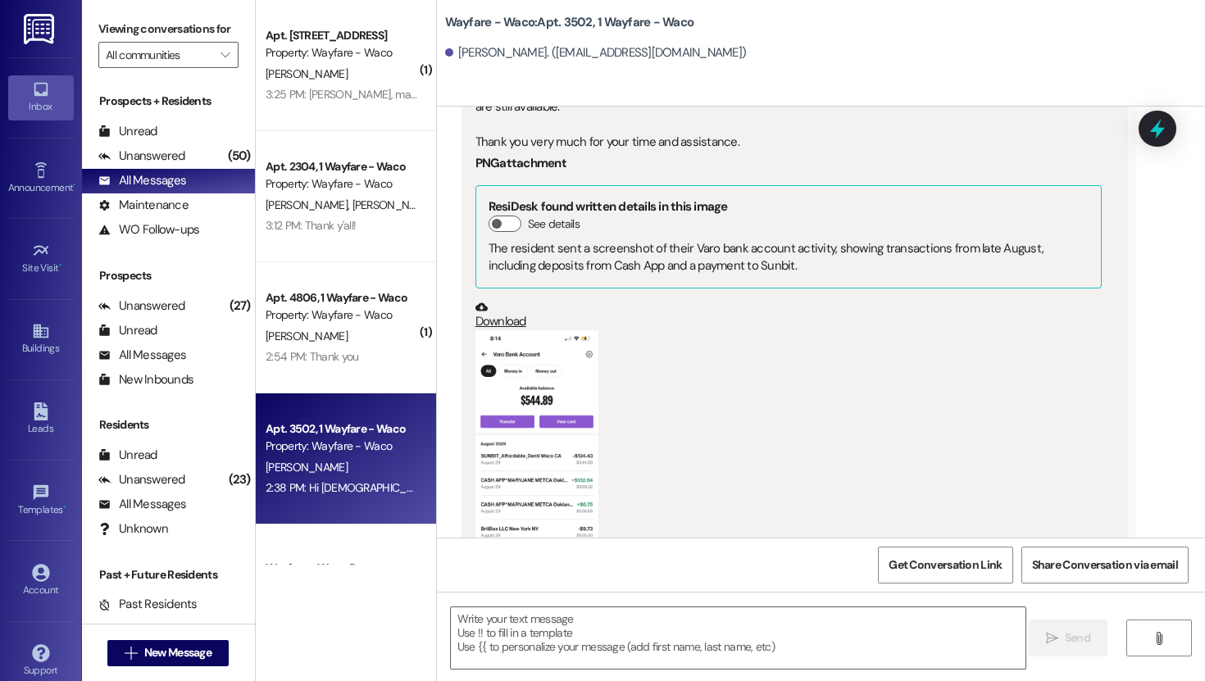
click at [547, 427] on button "Zoom image" at bounding box center [536, 463] width 123 height 266
